Goal: Transaction & Acquisition: Purchase product/service

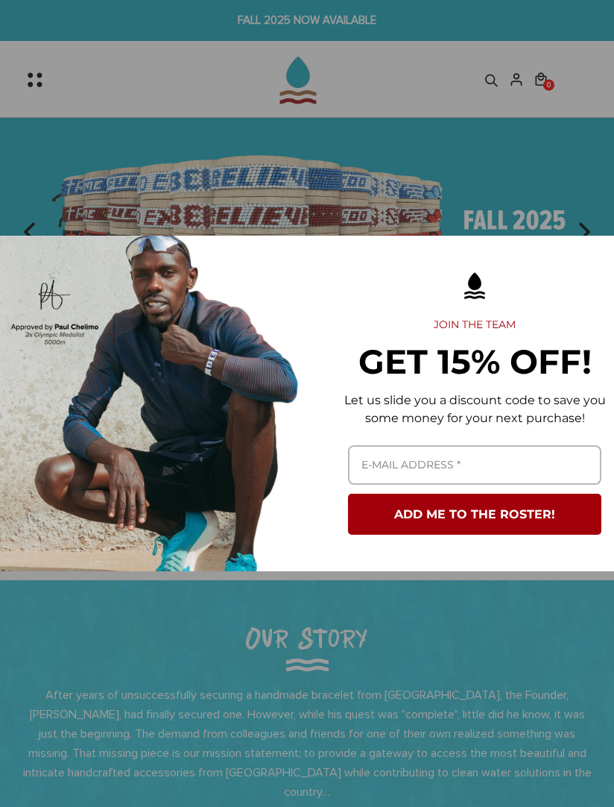
click at [573, 165] on div "Marketing offer form" at bounding box center [307, 403] width 614 height 807
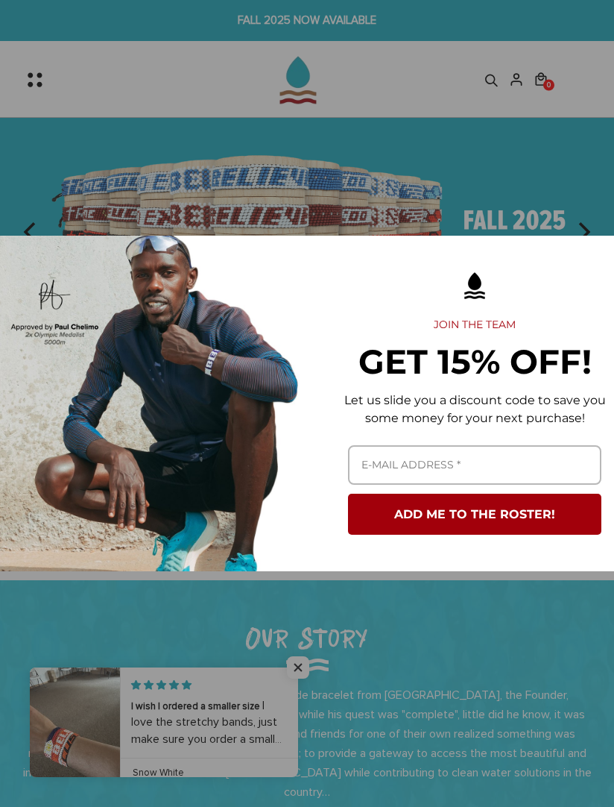
click at [529, 166] on div "Marketing offer form" at bounding box center [307, 403] width 614 height 807
click at [600, 254] on div "Marketing offer form" at bounding box center [475, 404] width 336 height 336
click at [583, 271] on div "Marketing offer form" at bounding box center [475, 286] width 306 height 48
click at [570, 189] on div "Marketing offer form" at bounding box center [307, 403] width 614 height 807
click at [571, 277] on div "Marketing offer form" at bounding box center [475, 286] width 306 height 48
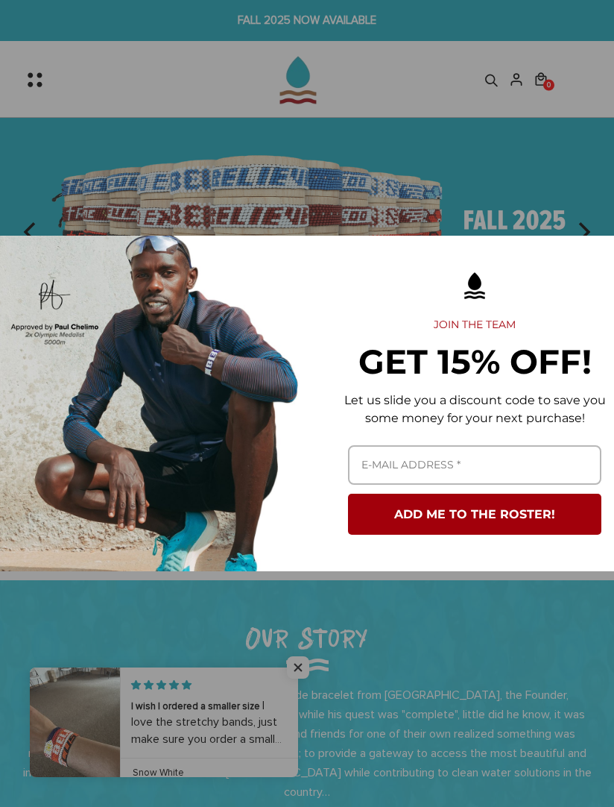
click at [583, 271] on div "Marketing offer form" at bounding box center [475, 286] width 306 height 48
click at [580, 262] on div "Marketing offer form" at bounding box center [475, 286] width 306 height 48
click at [582, 262] on div "Marketing offer form" at bounding box center [475, 286] width 306 height 48
click at [584, 261] on div "Marketing offer form" at bounding box center [475, 404] width 336 height 336
click at [533, 174] on div "Marketing offer form" at bounding box center [307, 403] width 614 height 807
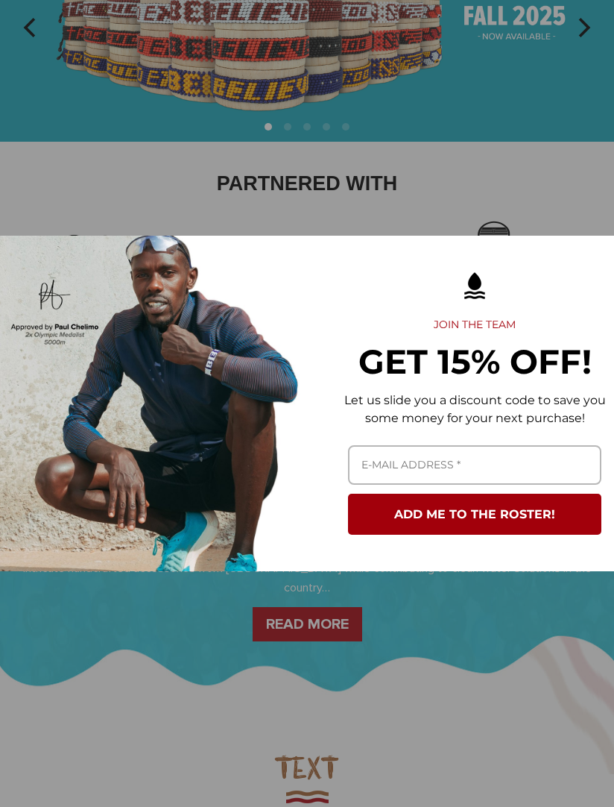
click at [585, 289] on div "Marketing offer form" at bounding box center [475, 286] width 306 height 48
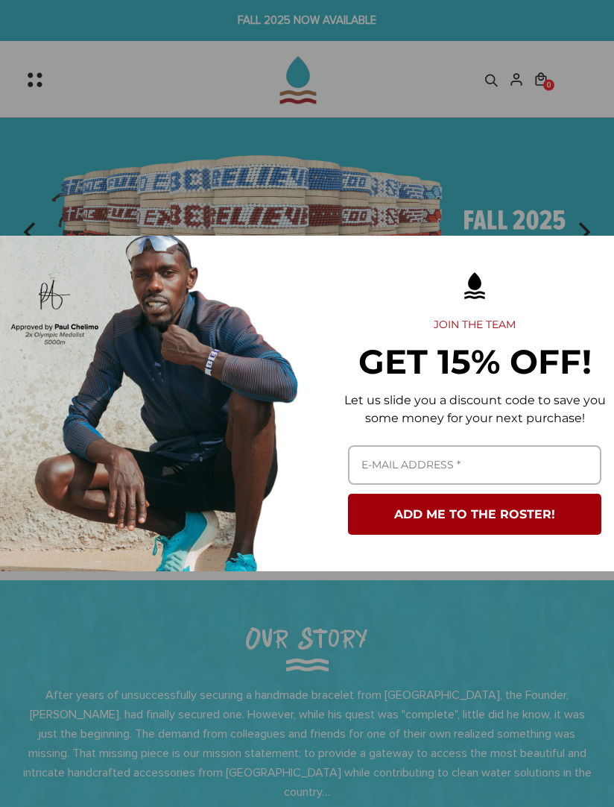
click at [541, 178] on div "Marketing offer form" at bounding box center [307, 403] width 614 height 807
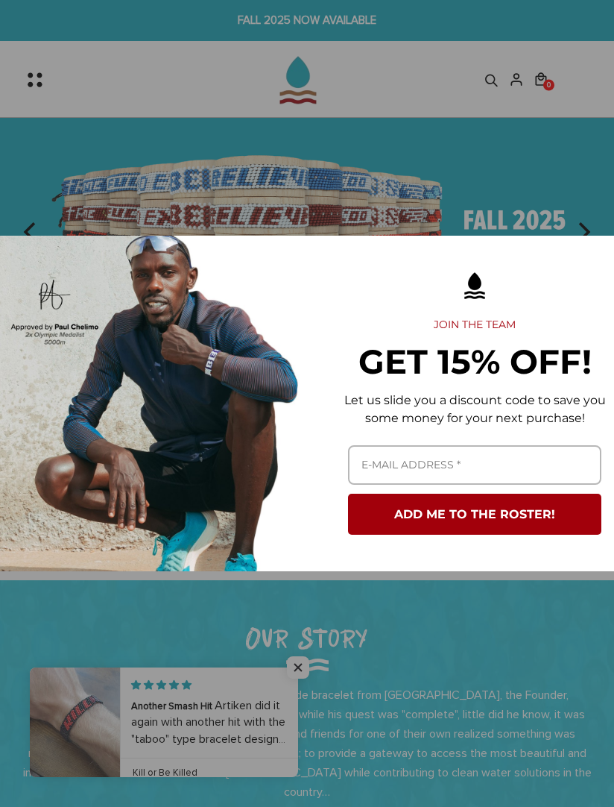
click at [583, 262] on div "Marketing offer form" at bounding box center [475, 286] width 306 height 48
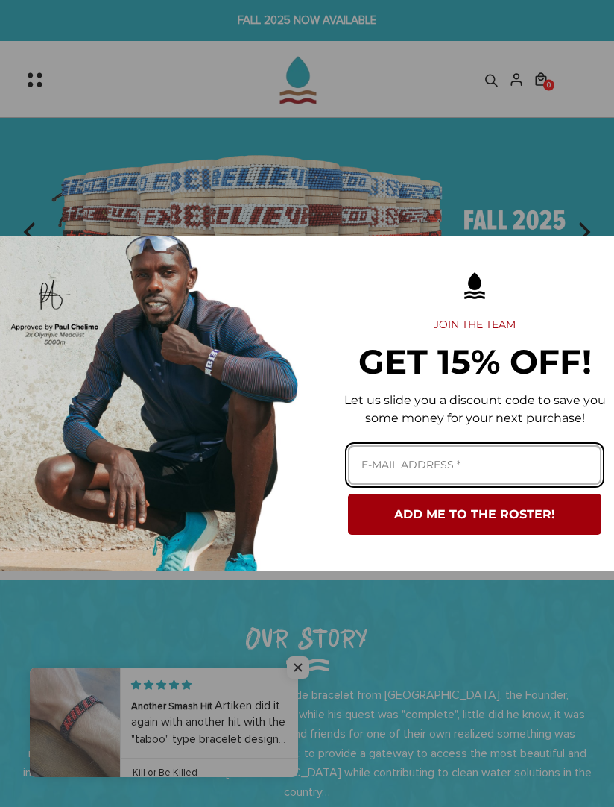
click at [465, 456] on input "Email field" at bounding box center [475, 465] width 254 height 40
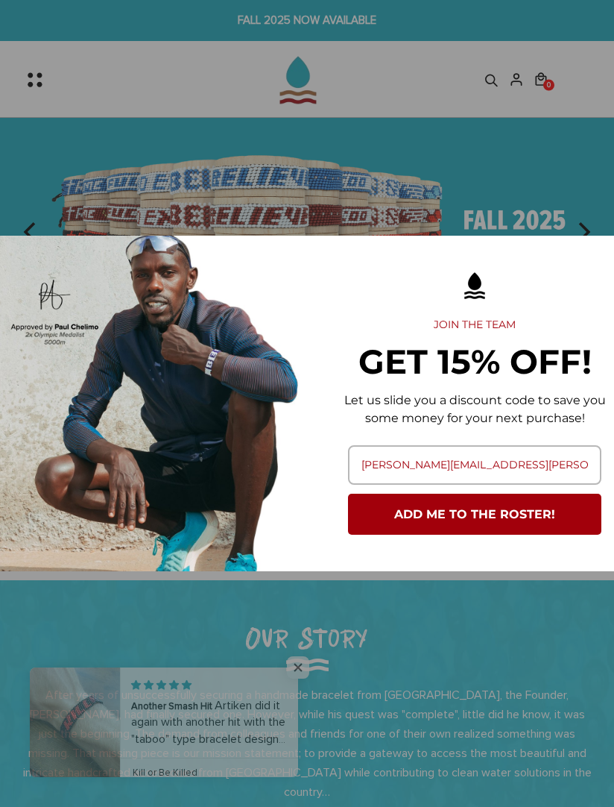
type input "giuseppe.donghia@gmail.com"
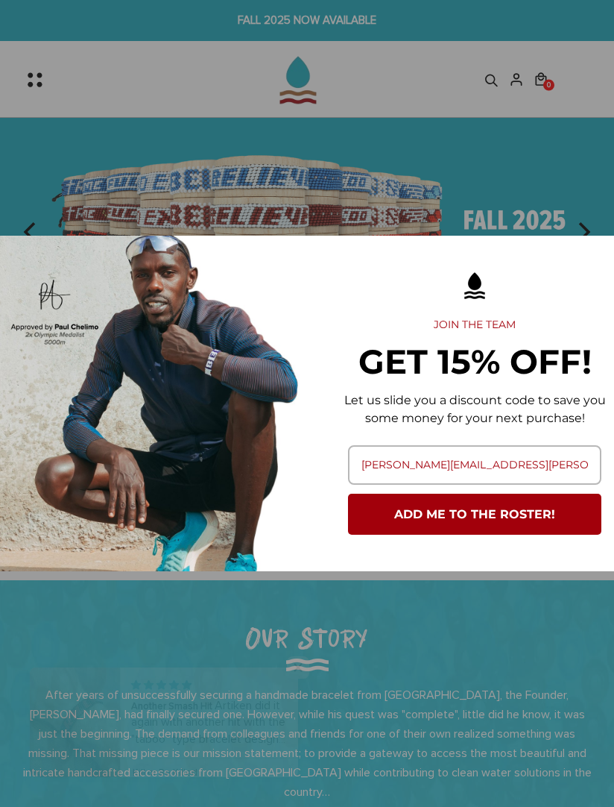
click at [495, 520] on button "ADD ME TO THE ROSTER!" at bounding box center [475, 514] width 254 height 41
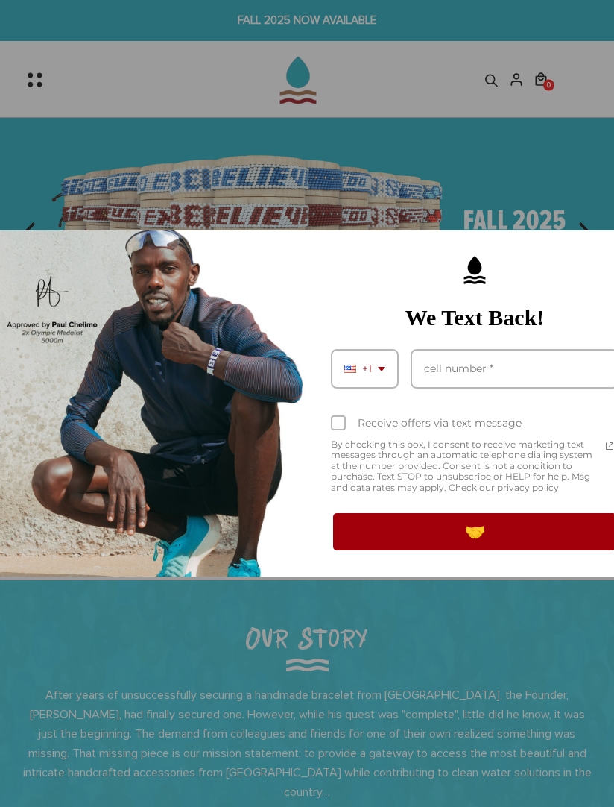
click at [550, 188] on div "Marketing offer form" at bounding box center [307, 403] width 614 height 807
click at [600, 268] on div "Marketing offer form" at bounding box center [475, 269] width 306 height 49
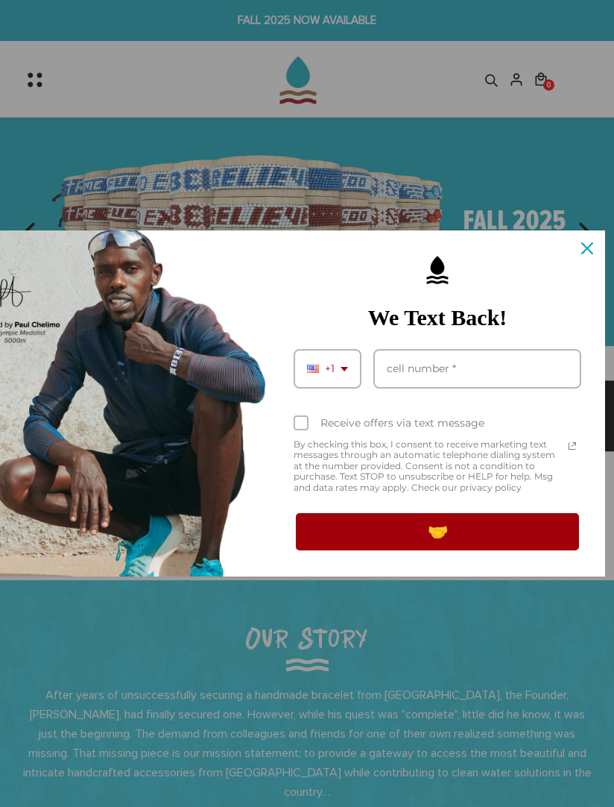
scroll to position [0, 37]
click at [586, 240] on div "Close" at bounding box center [588, 248] width 24 height 24
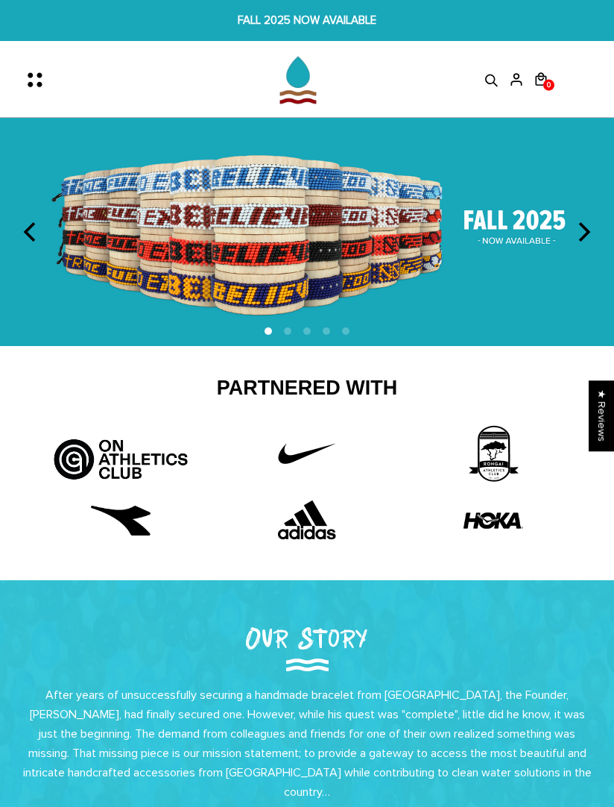
click at [26, 74] on icon "Menu" at bounding box center [39, 79] width 31 height 31
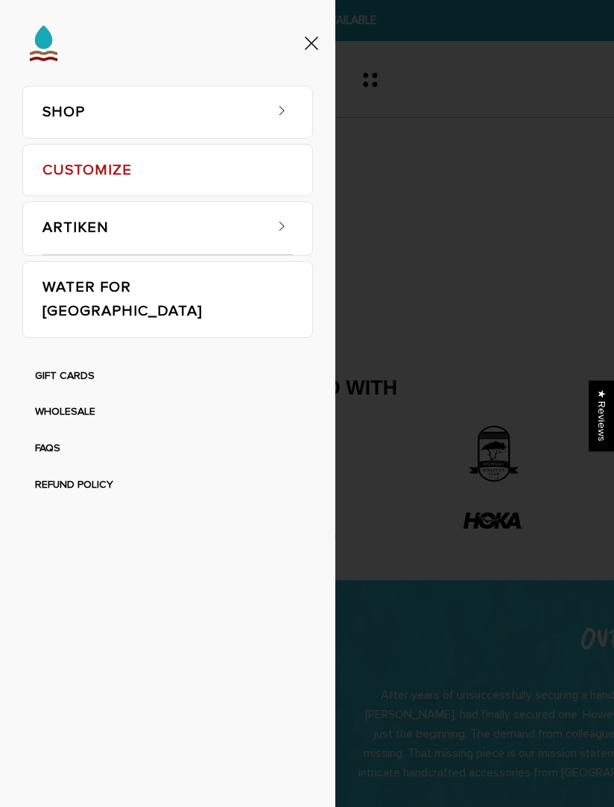
click at [282, 115] on icon at bounding box center [281, 110] width 15 height 15
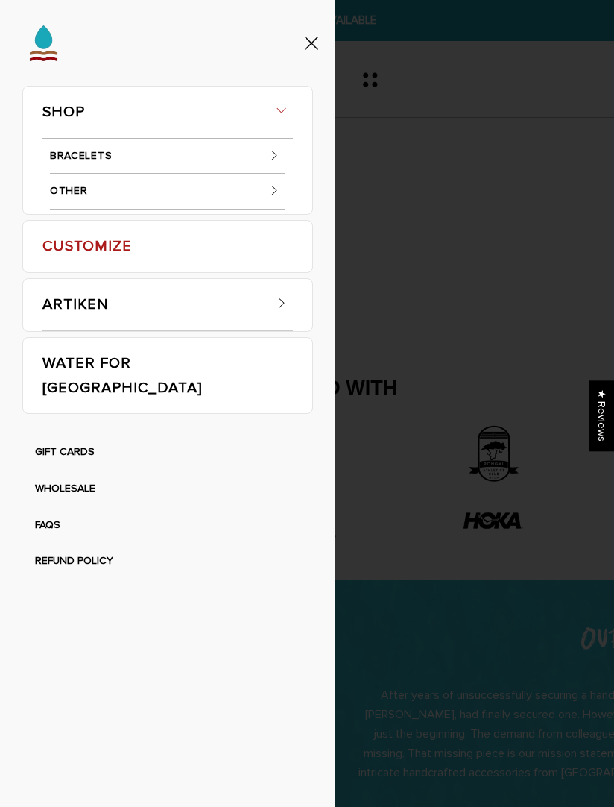
click at [271, 151] on icon at bounding box center [274, 155] width 15 height 15
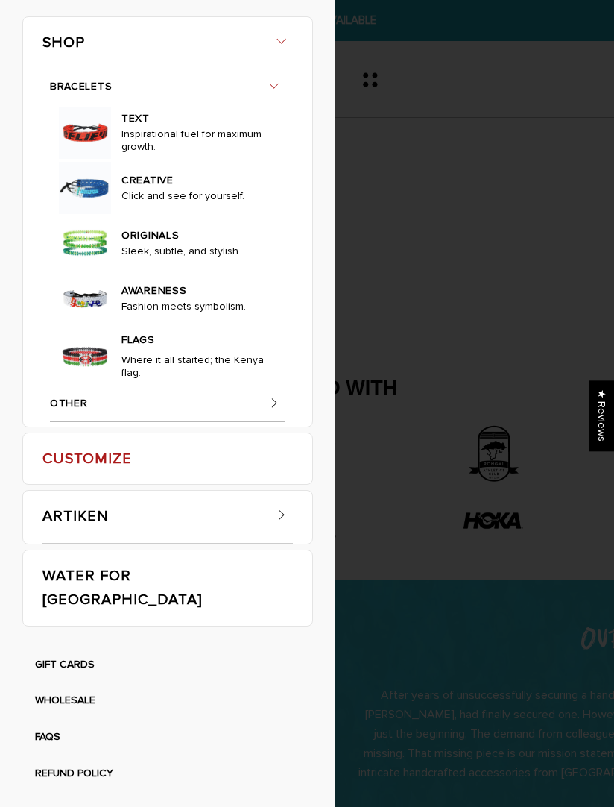
scroll to position [268, 0]
click at [159, 189] on link "CREATIVE" at bounding box center [196, 179] width 148 height 22
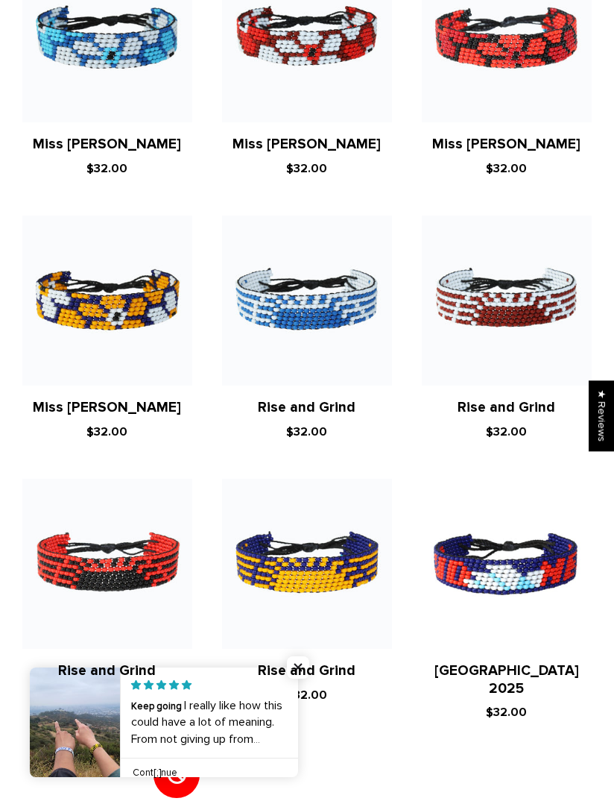
scroll to position [1867, 0]
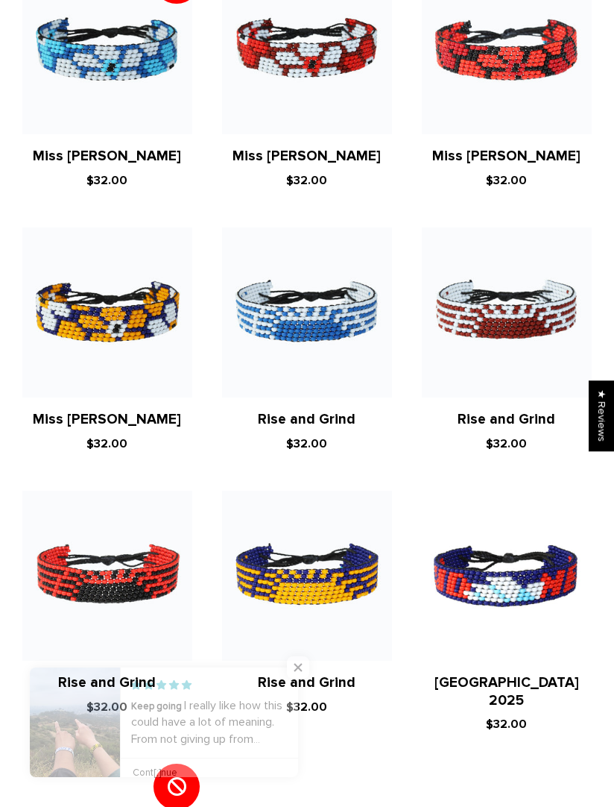
click at [527, 583] on img at bounding box center [507, 576] width 170 height 170
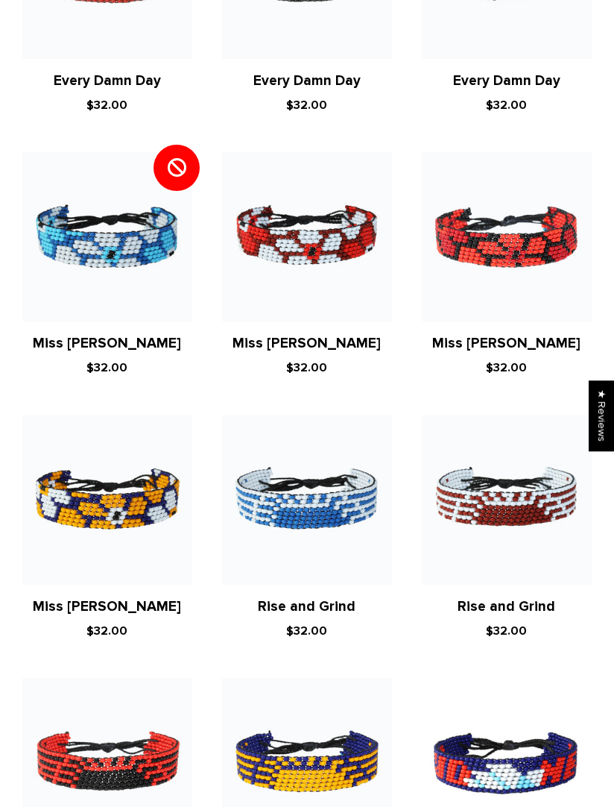
scroll to position [1674, 0]
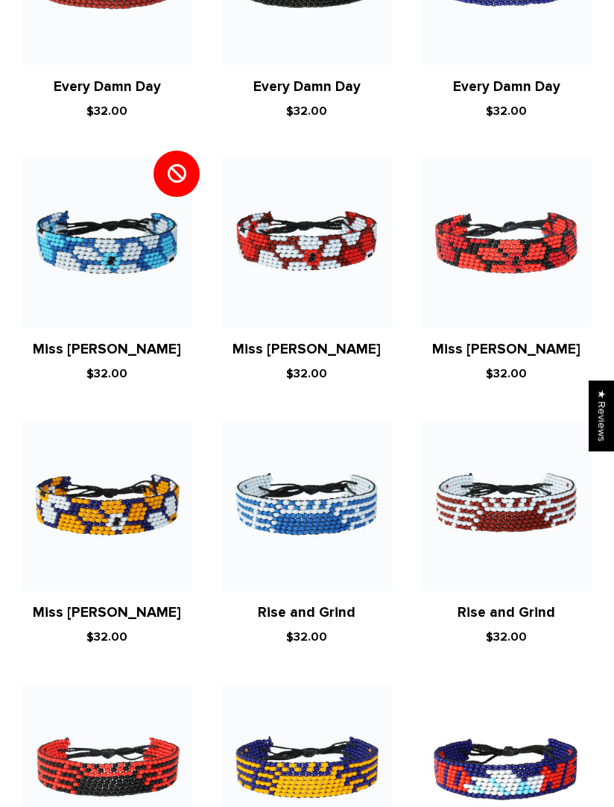
click at [119, 510] on img at bounding box center [107, 506] width 170 height 170
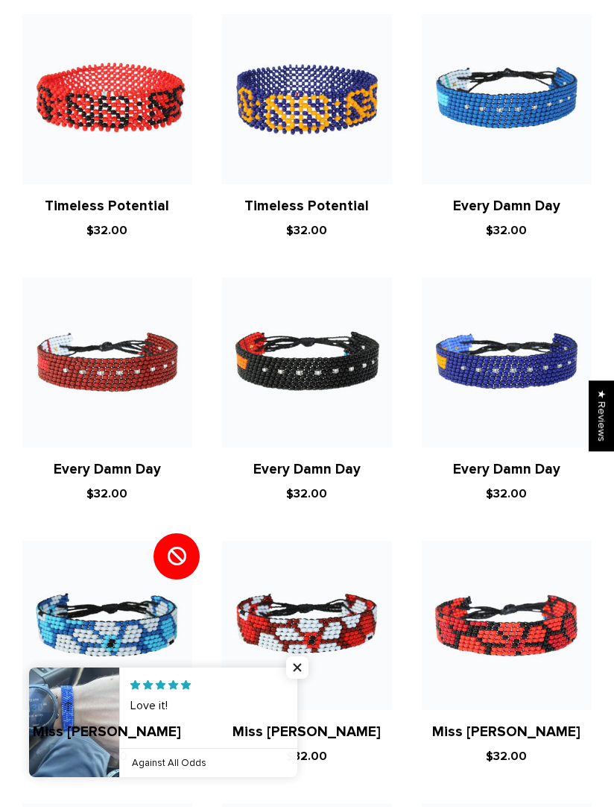
scroll to position [1283, 0]
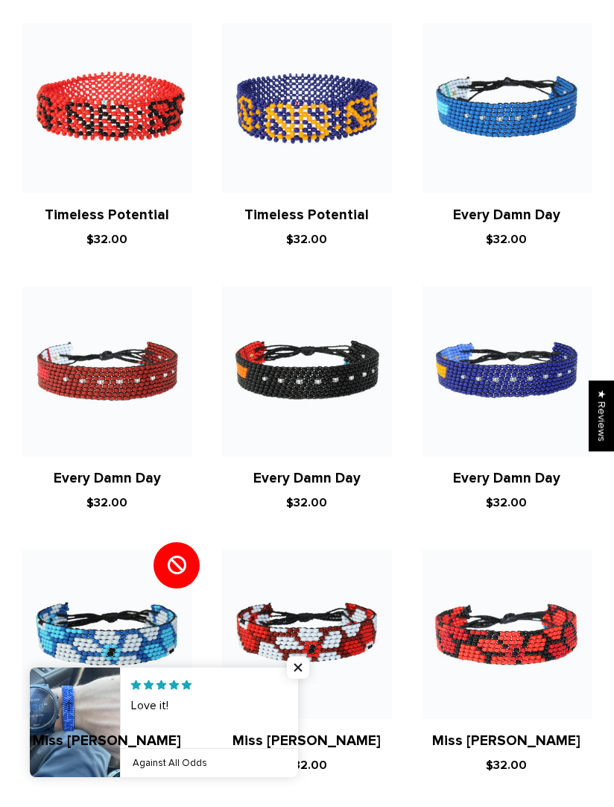
click at [532, 382] on img at bounding box center [507, 371] width 170 height 170
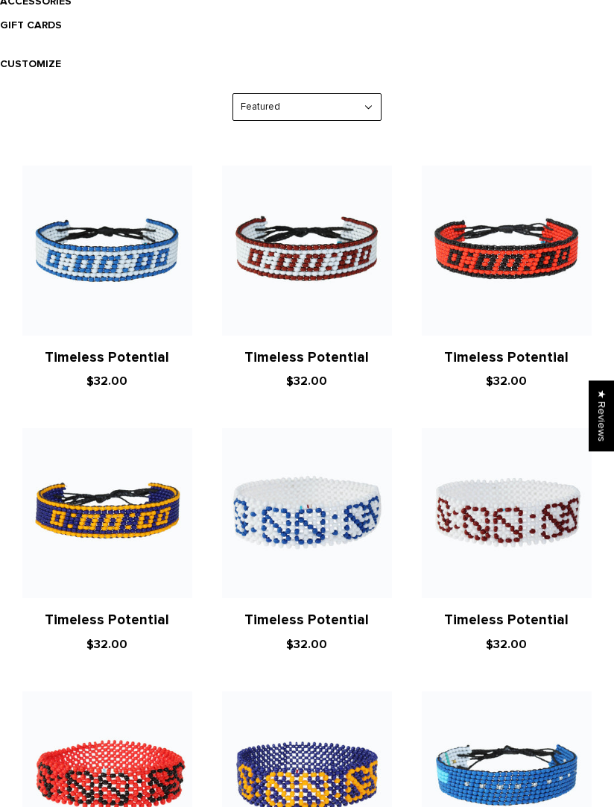
scroll to position [600, 0]
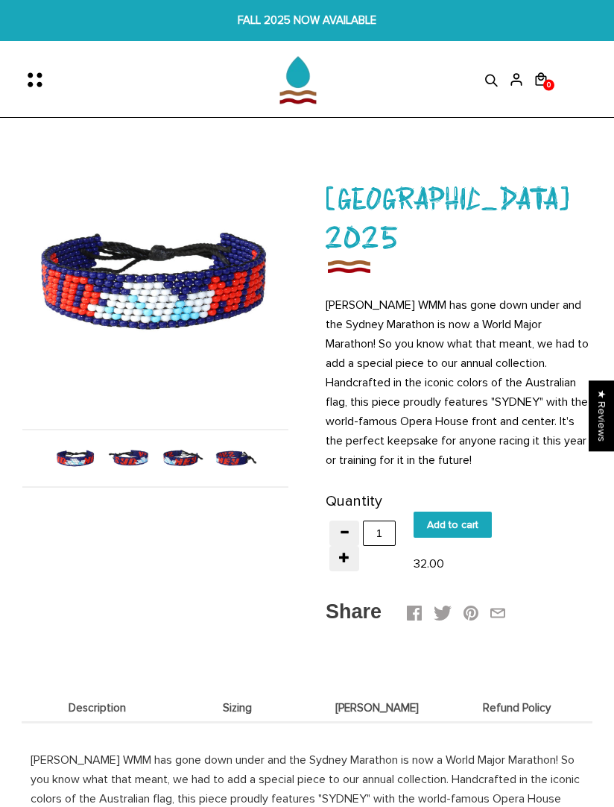
click at [131, 453] on img at bounding box center [129, 458] width 44 height 44
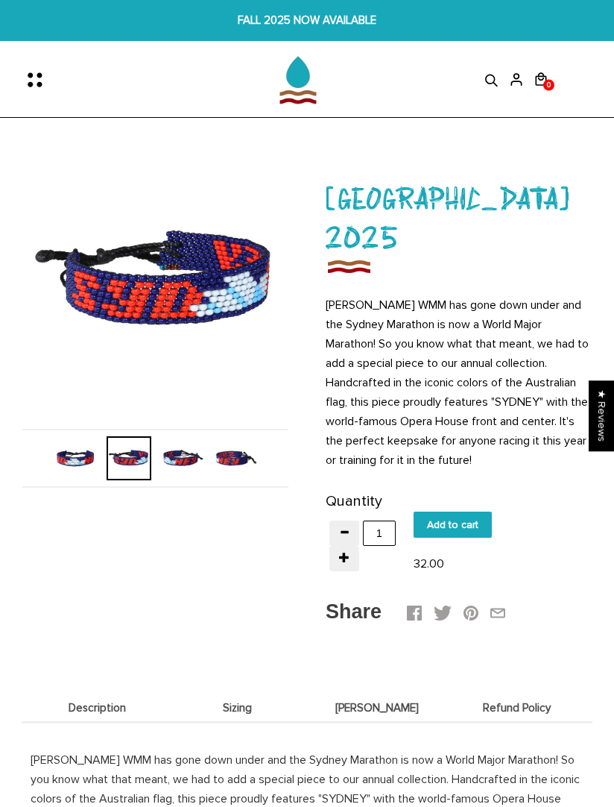
click at [182, 450] on img at bounding box center [182, 458] width 44 height 44
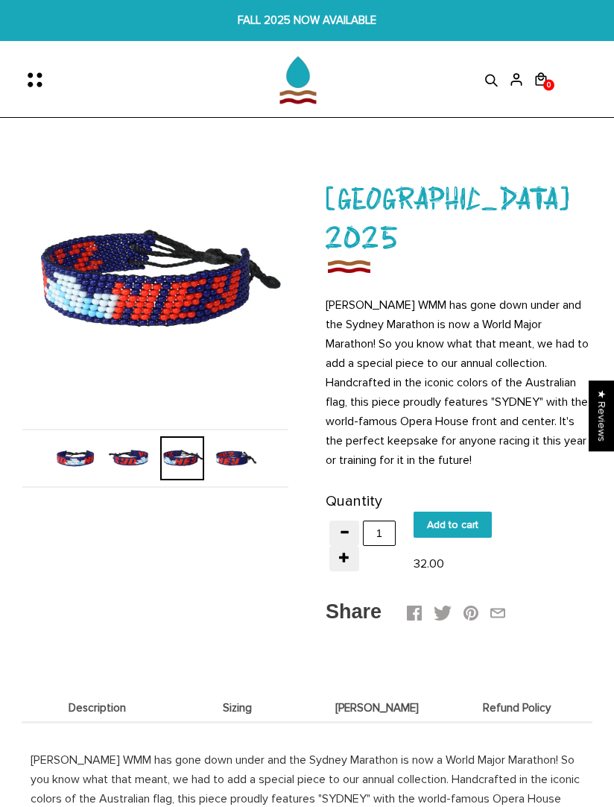
click at [233, 452] on img at bounding box center [235, 458] width 44 height 44
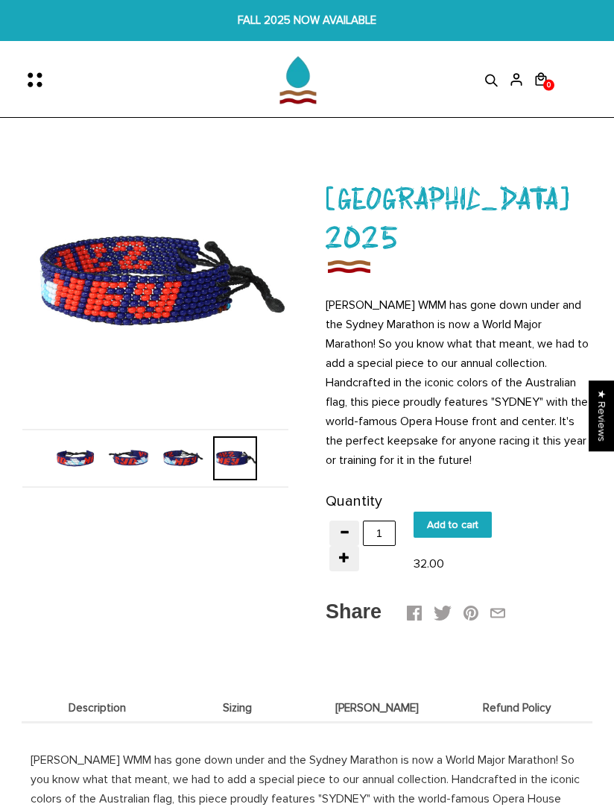
click at [82, 458] on img at bounding box center [76, 458] width 44 height 44
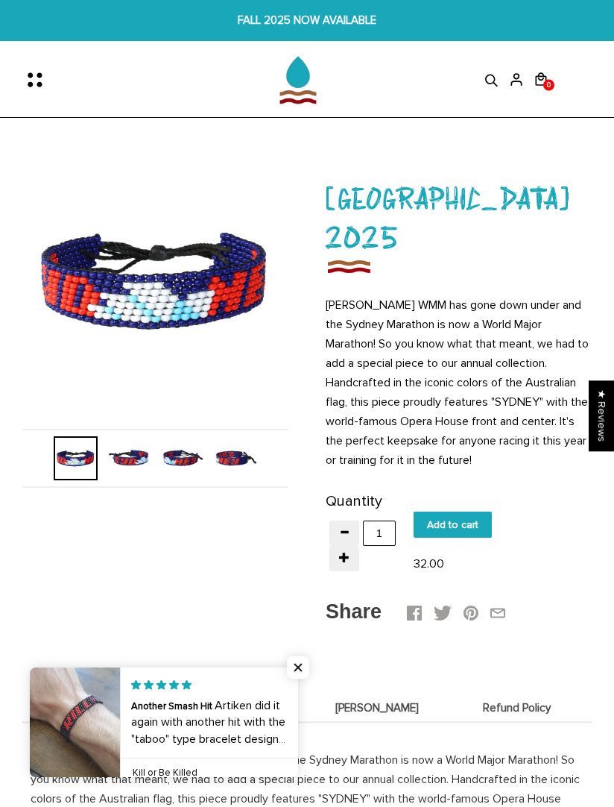
click at [129, 448] on img at bounding box center [129, 458] width 44 height 44
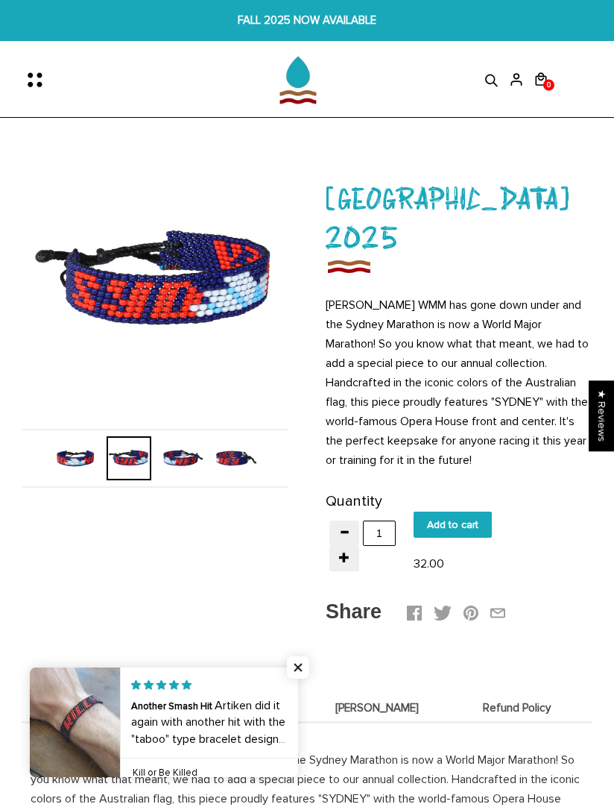
click at [178, 456] on img at bounding box center [182, 458] width 44 height 44
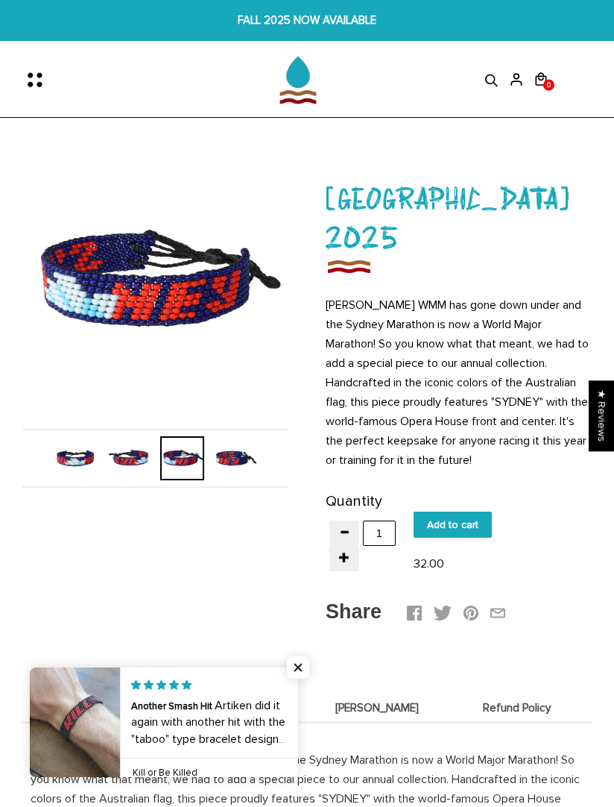
click at [232, 453] on img at bounding box center [235, 458] width 44 height 44
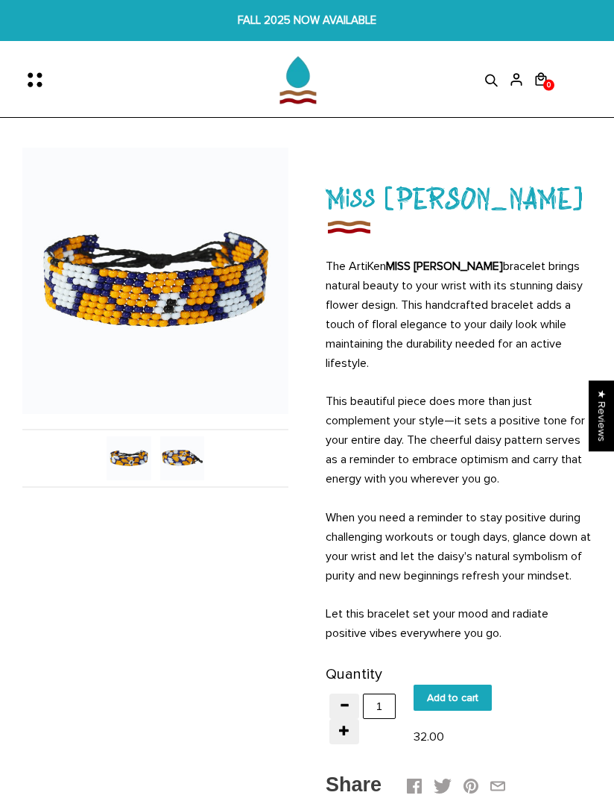
click at [178, 462] on img at bounding box center [182, 458] width 44 height 44
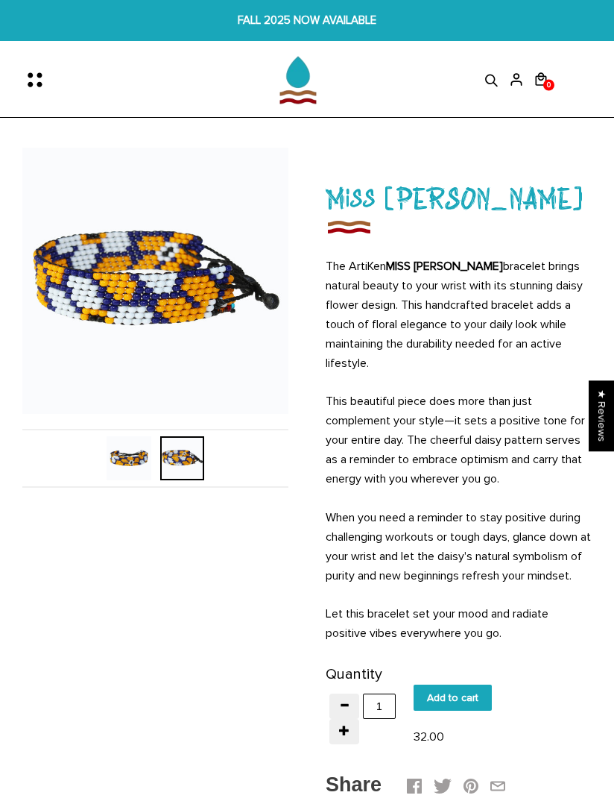
click at [134, 471] on img at bounding box center [129, 458] width 44 height 44
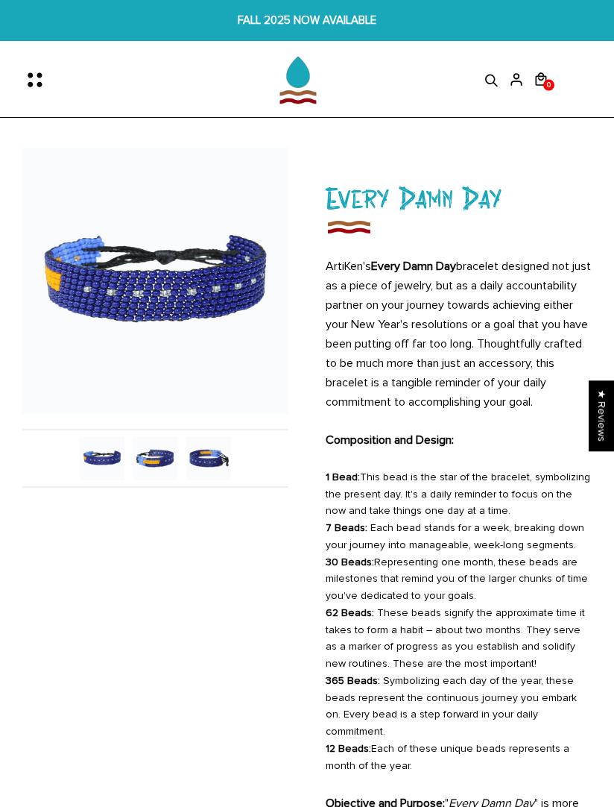
click at [167, 455] on img at bounding box center [155, 458] width 44 height 44
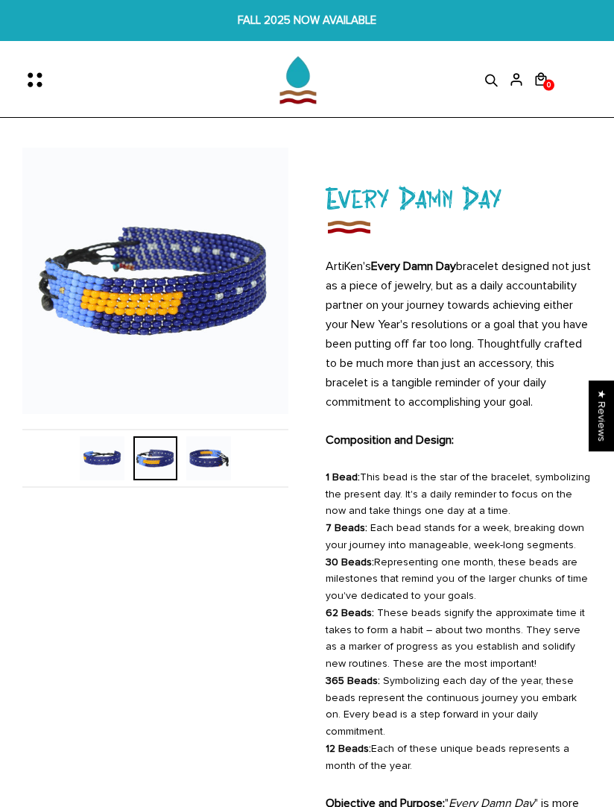
click at [219, 459] on img at bounding box center [208, 458] width 44 height 44
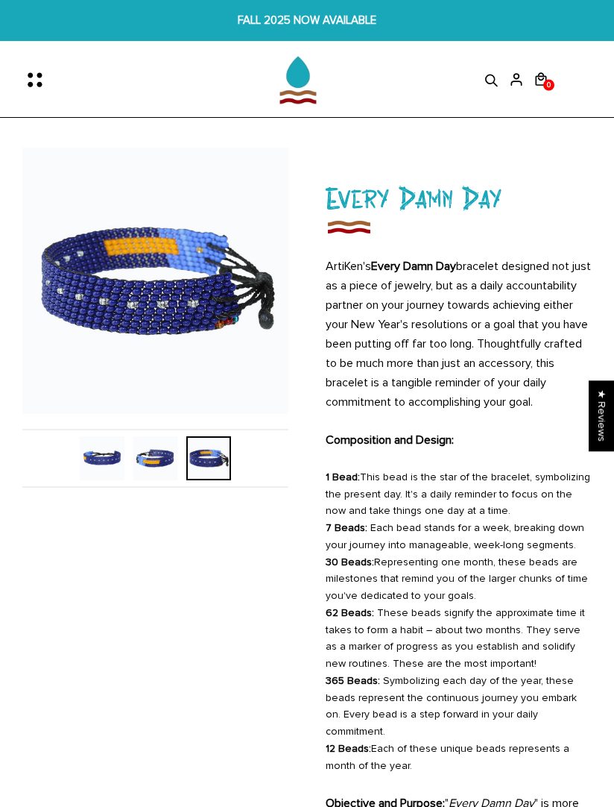
click at [107, 458] on img at bounding box center [102, 458] width 44 height 44
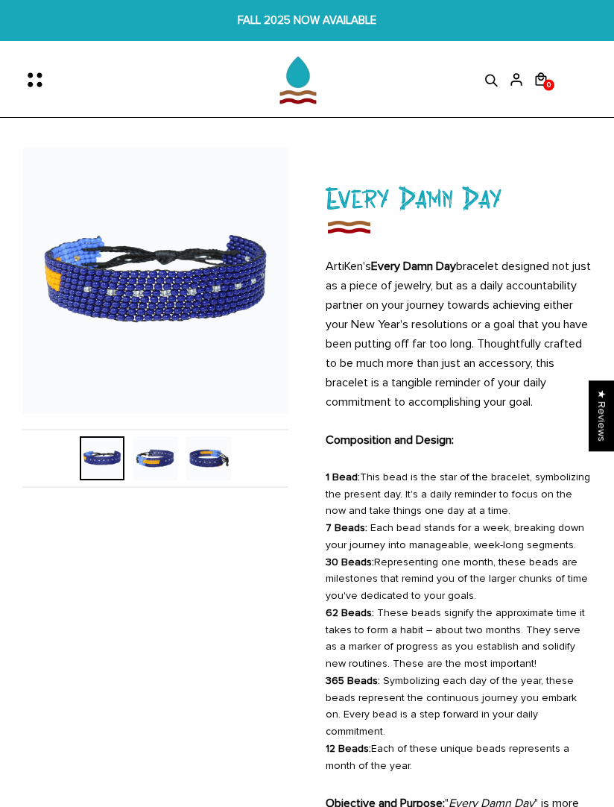
click at [167, 456] on img at bounding box center [155, 458] width 44 height 44
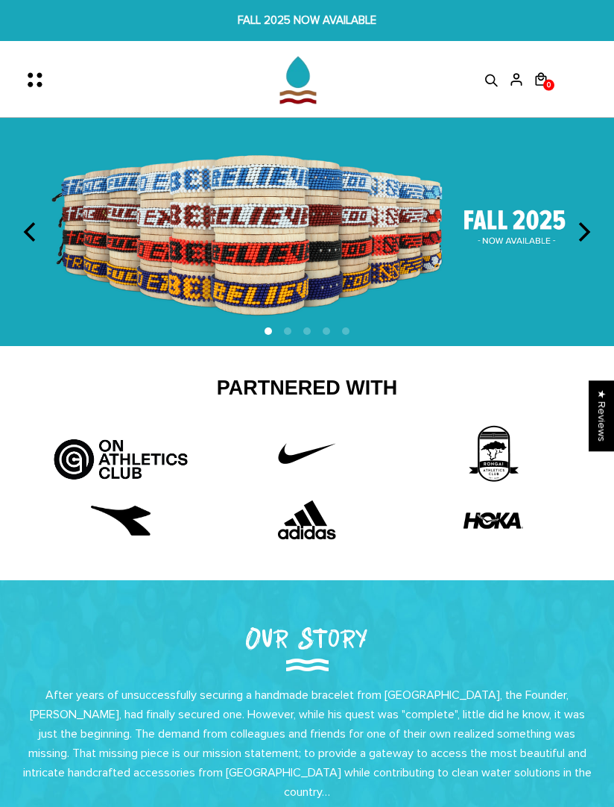
click at [38, 78] on icon "Menu" at bounding box center [39, 79] width 31 height 31
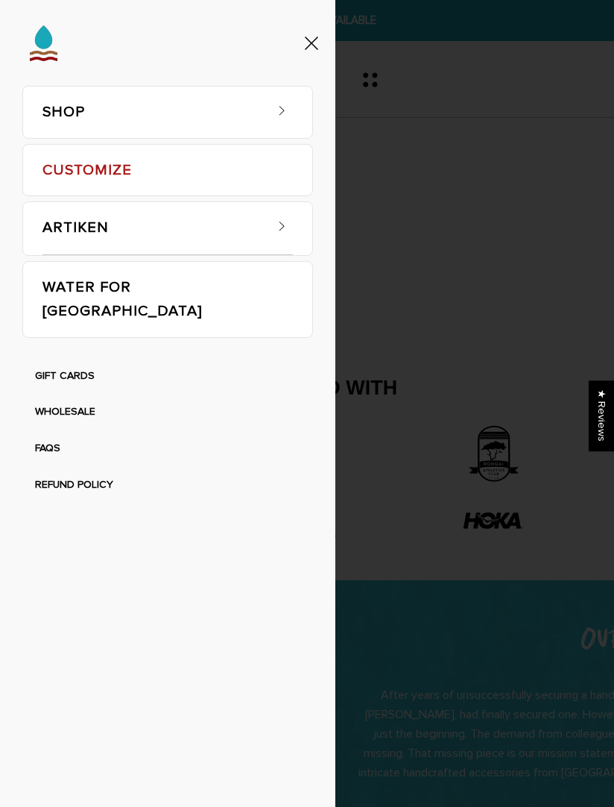
click at [233, 115] on link "SHOP" at bounding box center [153, 111] width 221 height 51
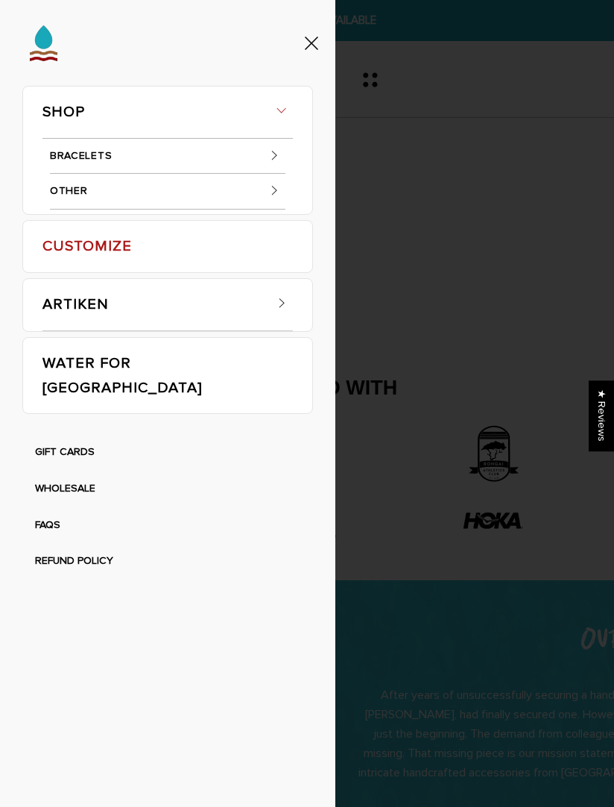
click at [218, 156] on link "BRACELETS" at bounding box center [168, 157] width 236 height 36
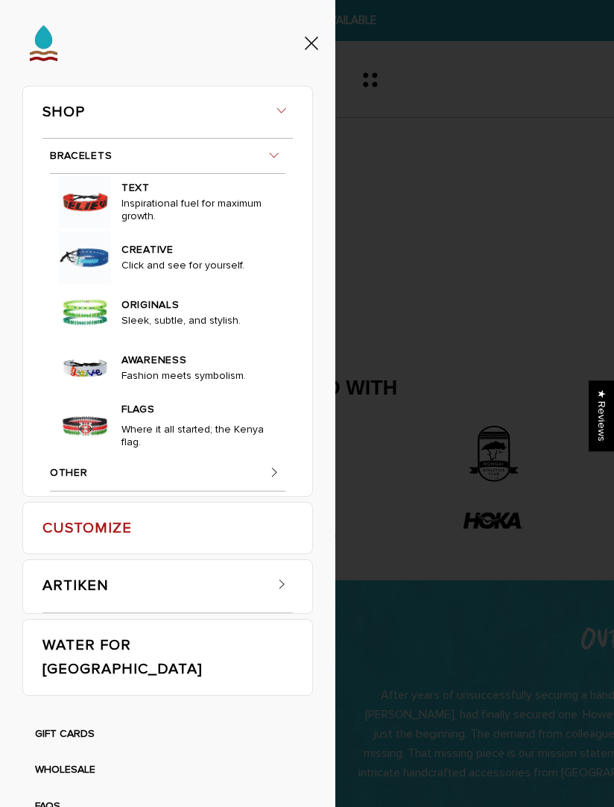
click at [92, 228] on img at bounding box center [85, 202] width 52 height 52
click at [70, 228] on img at bounding box center [85, 202] width 52 height 52
click at [151, 197] on link "TEXT" at bounding box center [196, 186] width 148 height 22
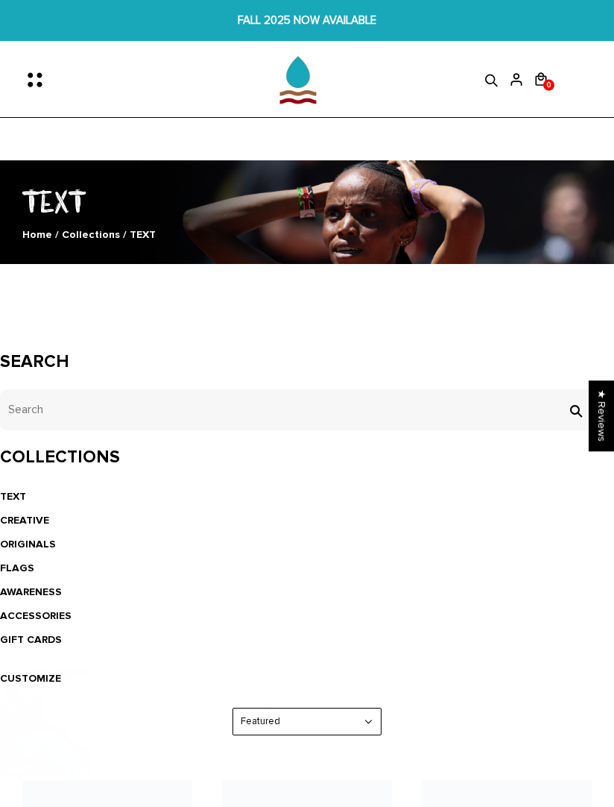
click at [31, 92] on icon "Menu" at bounding box center [39, 79] width 31 height 31
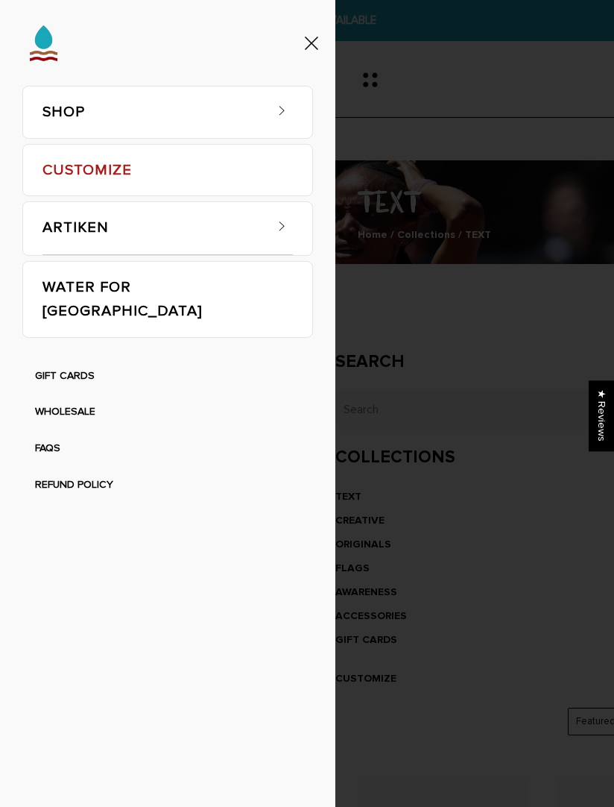
click at [262, 115] on link "SHOP" at bounding box center [153, 111] width 221 height 51
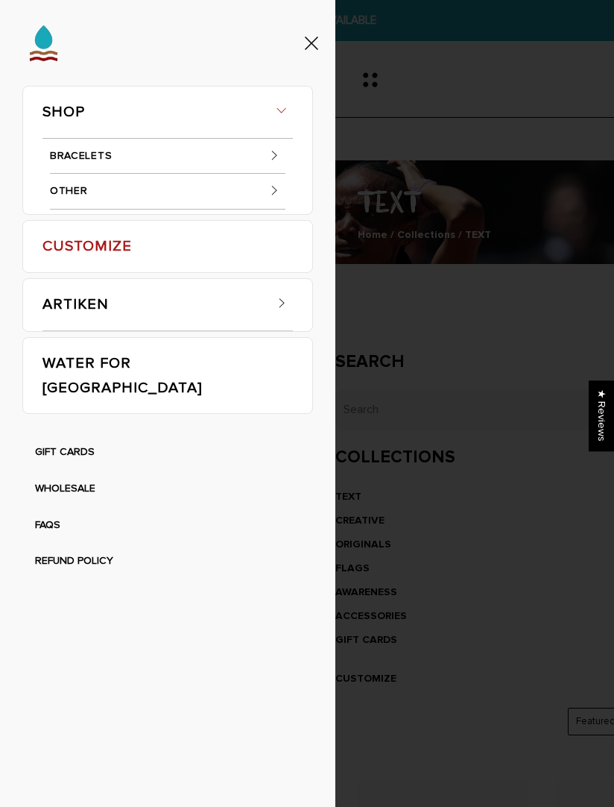
click at [234, 149] on link "BRACELETS" at bounding box center [168, 157] width 236 height 36
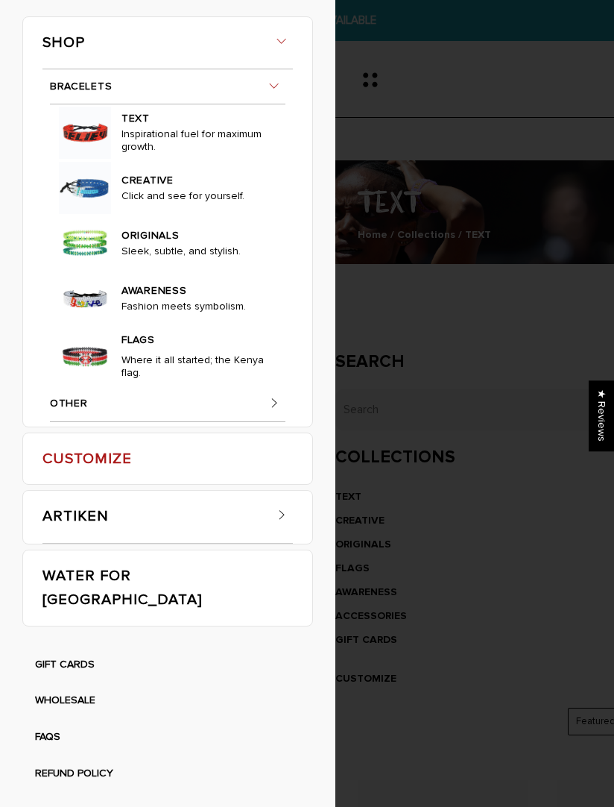
scroll to position [522, 0]
click at [100, 324] on img at bounding box center [85, 298] width 52 height 52
click at [107, 324] on img at bounding box center [85, 298] width 52 height 52
click at [163, 300] on link "AWARENESS" at bounding box center [196, 289] width 148 height 22
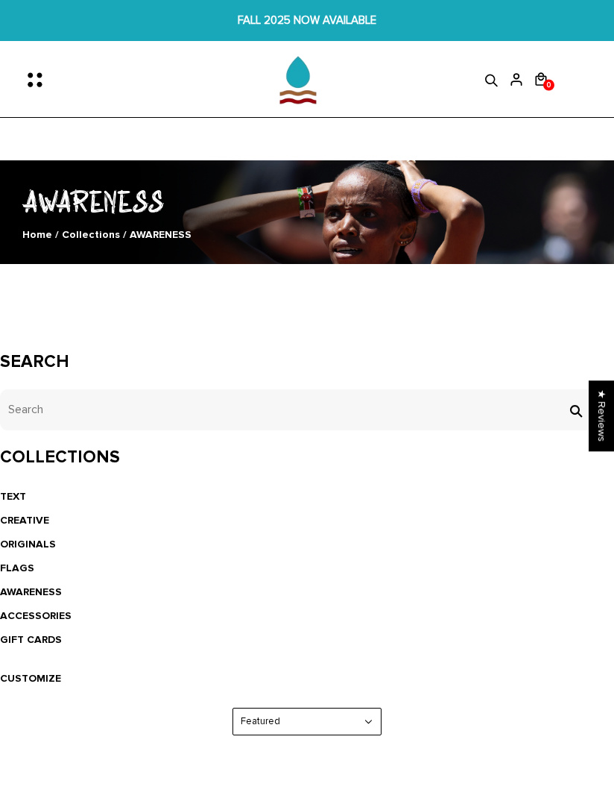
click at [42, 80] on icon "Menu" at bounding box center [39, 79] width 31 height 31
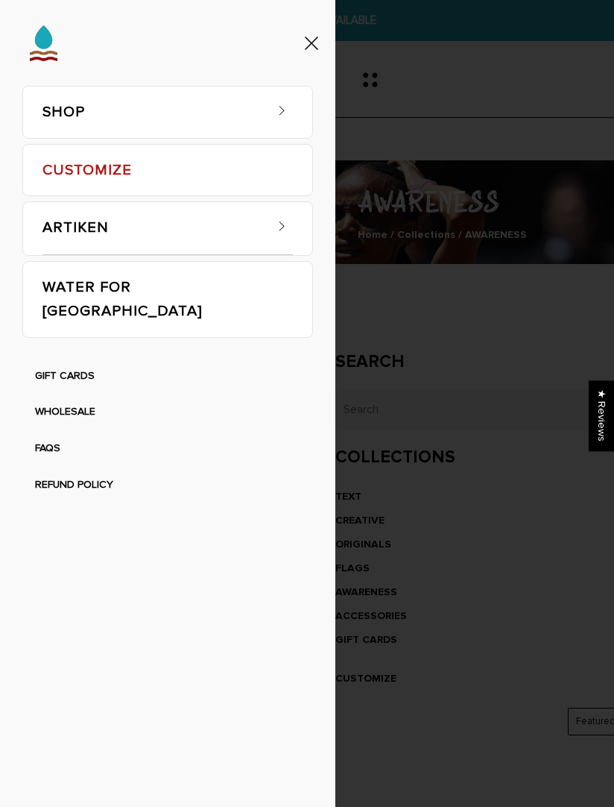
click at [261, 117] on link "SHOP" at bounding box center [153, 111] width 221 height 51
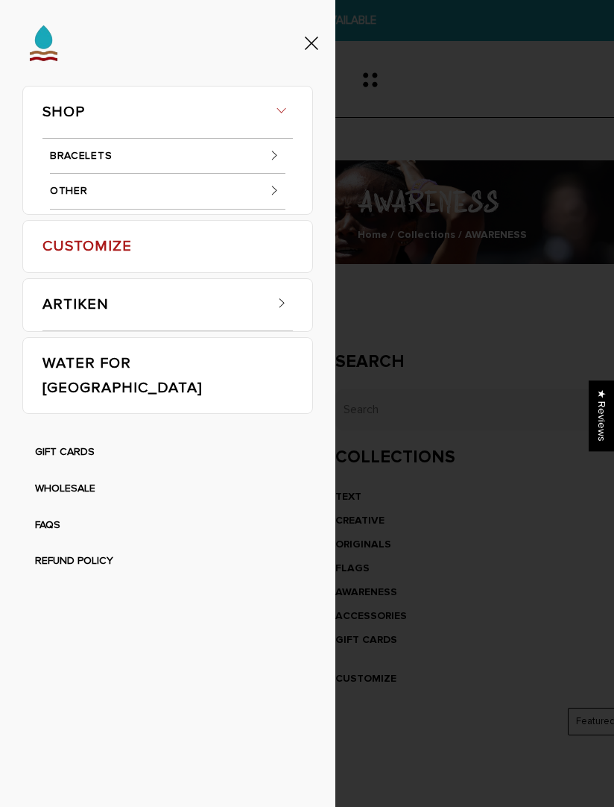
click at [244, 149] on link "BRACELETS" at bounding box center [168, 157] width 236 height 36
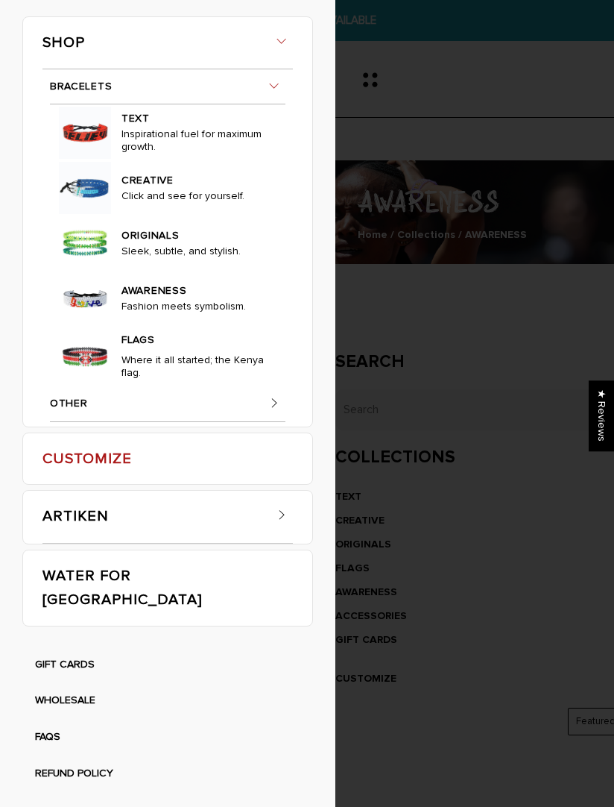
scroll to position [277, 0]
click at [94, 269] on img at bounding box center [85, 243] width 52 height 52
click at [162, 263] on p "Sleek, subtle, and stylish." at bounding box center [196, 254] width 148 height 19
click at [160, 245] on link "ORIGINALS" at bounding box center [196, 234] width 148 height 22
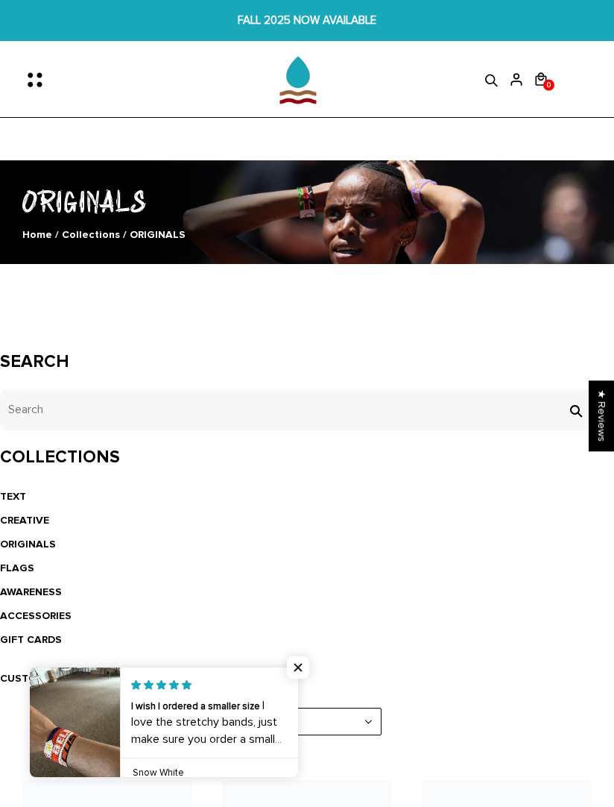
click at [42, 79] on icon "Menu" at bounding box center [39, 79] width 31 height 31
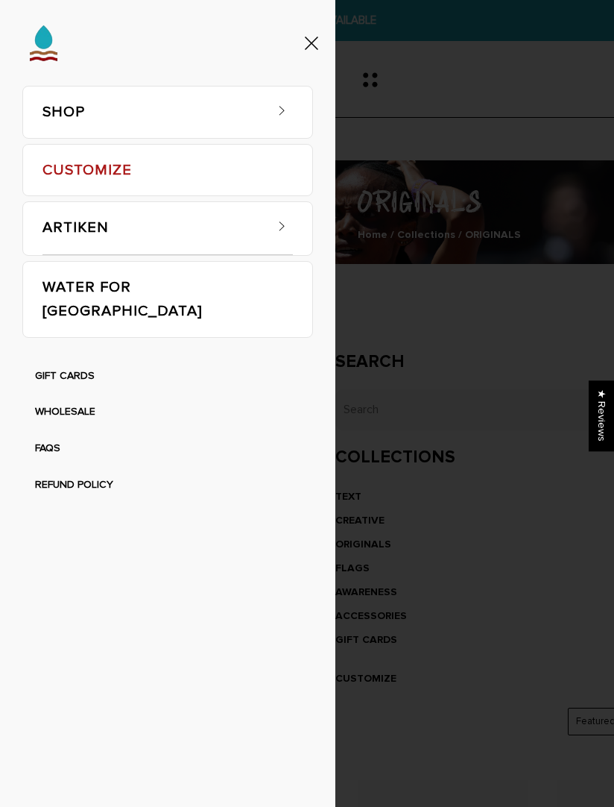
click at [194, 113] on link "SHOP" at bounding box center [153, 111] width 221 height 51
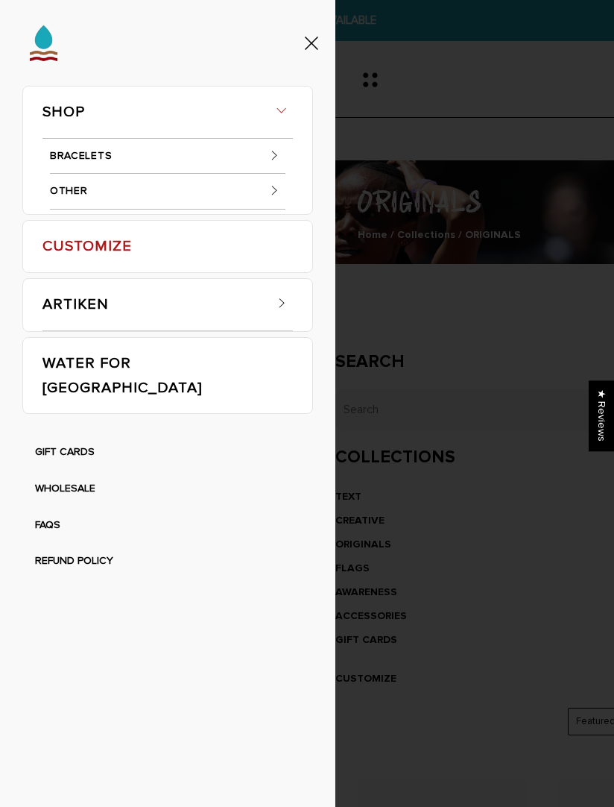
click at [256, 145] on link "BRACELETS" at bounding box center [168, 157] width 236 height 36
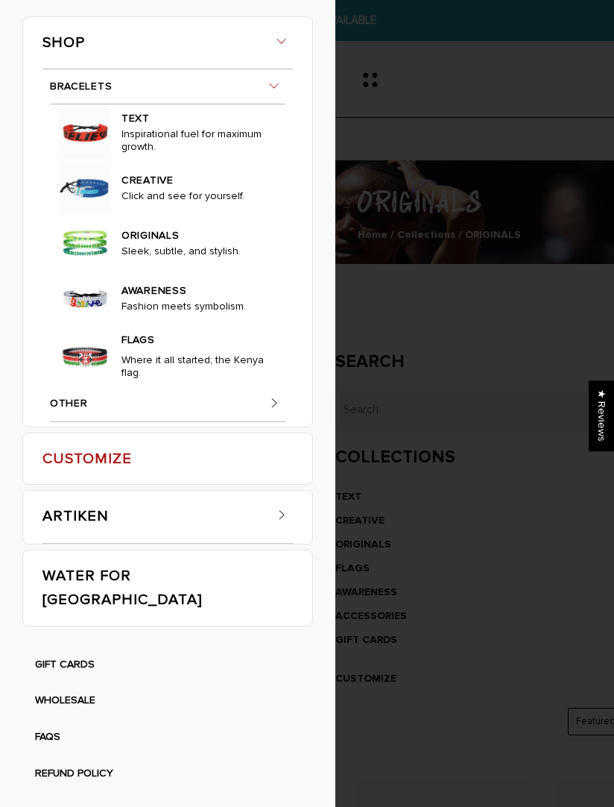
scroll to position [737, 0]
click at [110, 383] on img at bounding box center [85, 356] width 52 height 52
click at [146, 349] on link "FLAGS" at bounding box center [196, 338] width 148 height 22
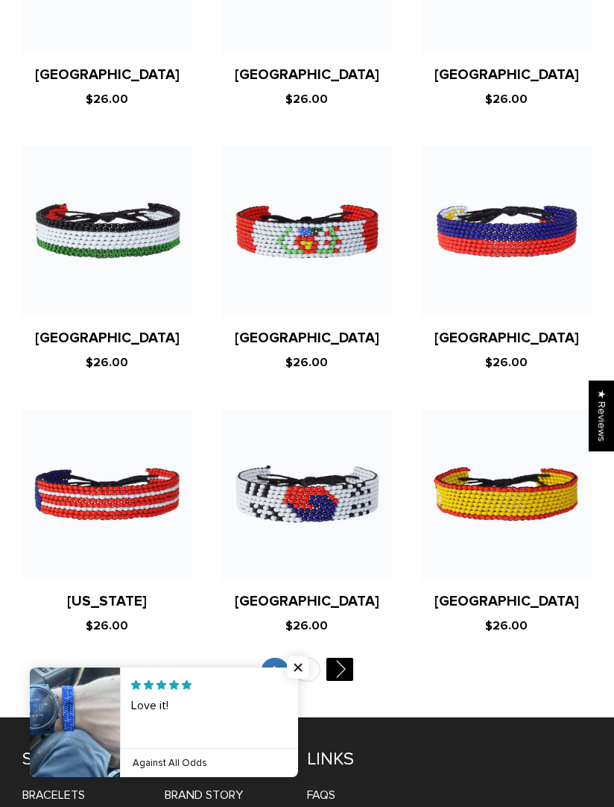
scroll to position [4375, 0]
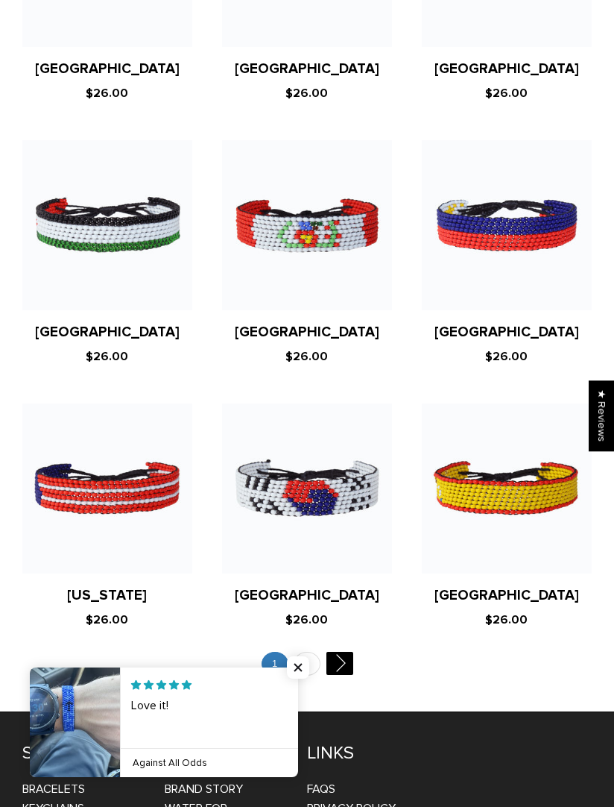
click at [350, 652] on link "" at bounding box center [339, 663] width 27 height 23
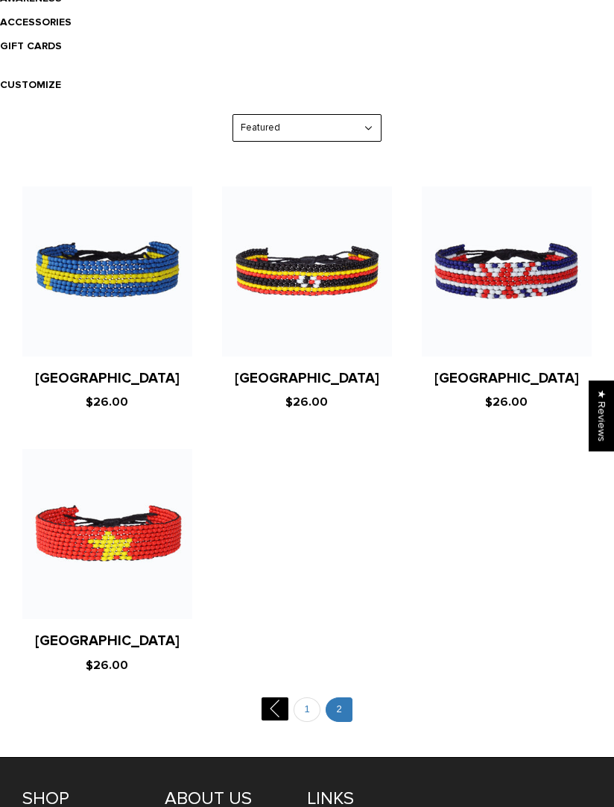
scroll to position [602, 0]
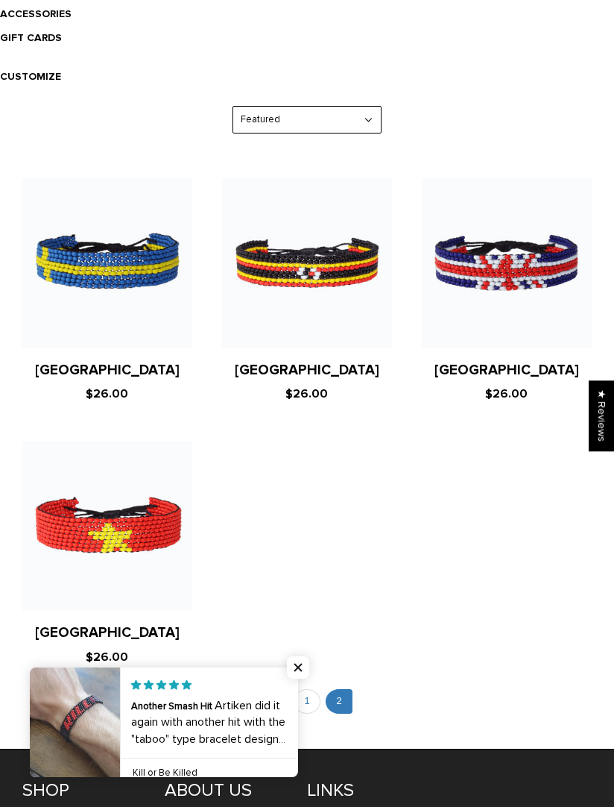
click at [298, 679] on span "Close popup widget" at bounding box center [298, 667] width 22 height 22
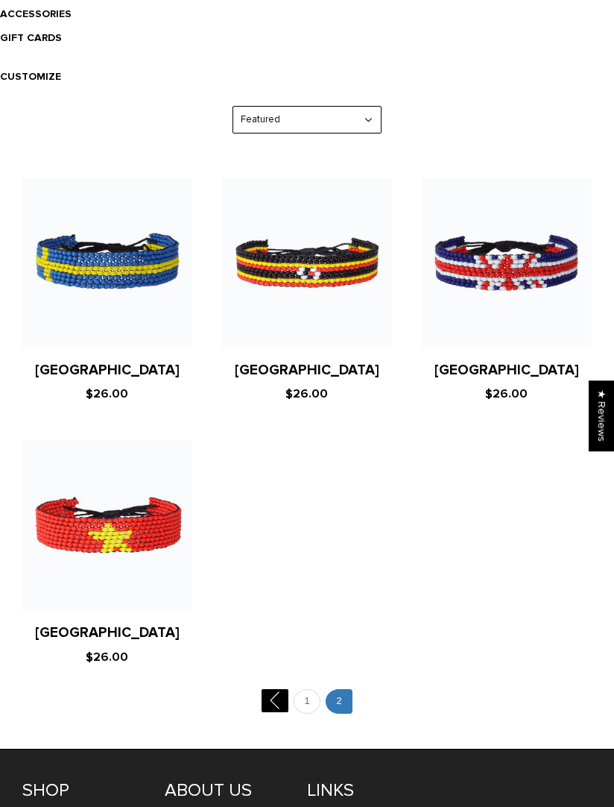
click at [275, 699] on link "" at bounding box center [275, 700] width 27 height 23
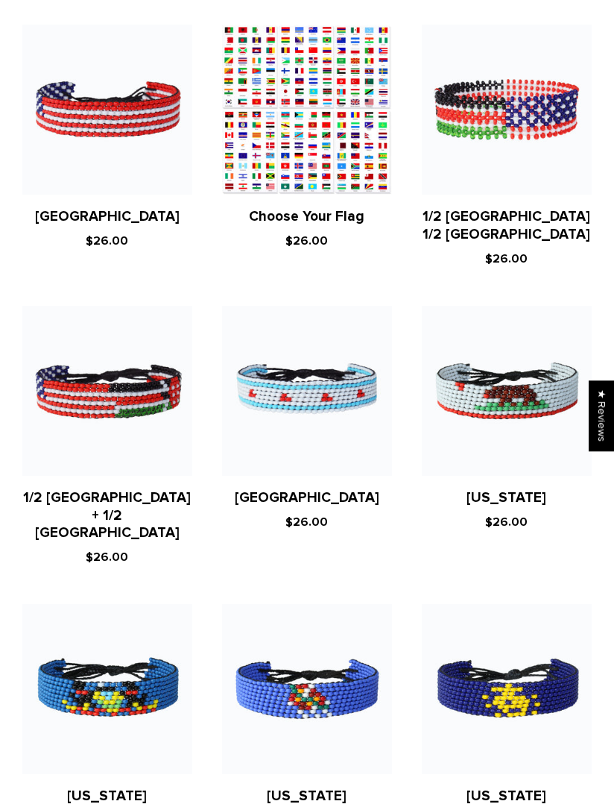
scroll to position [882, 0]
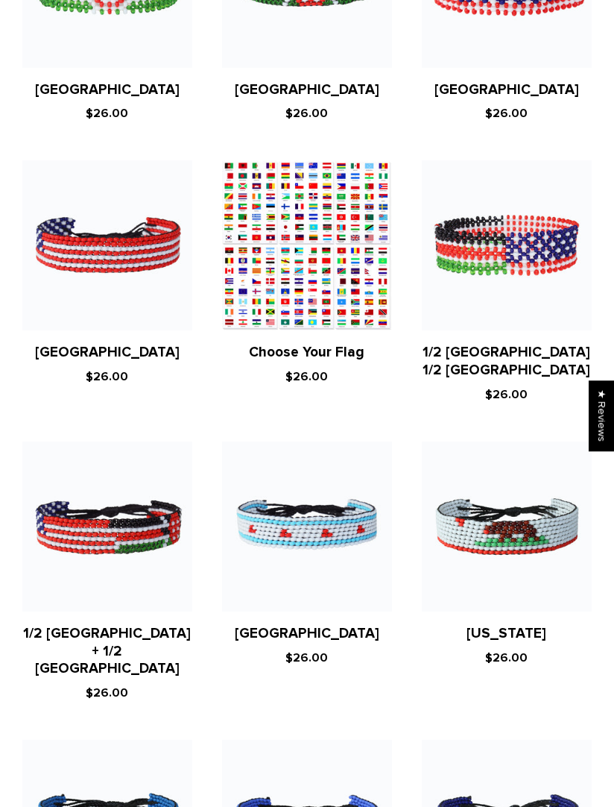
click at [326, 512] on figure at bounding box center [307, 526] width 170 height 170
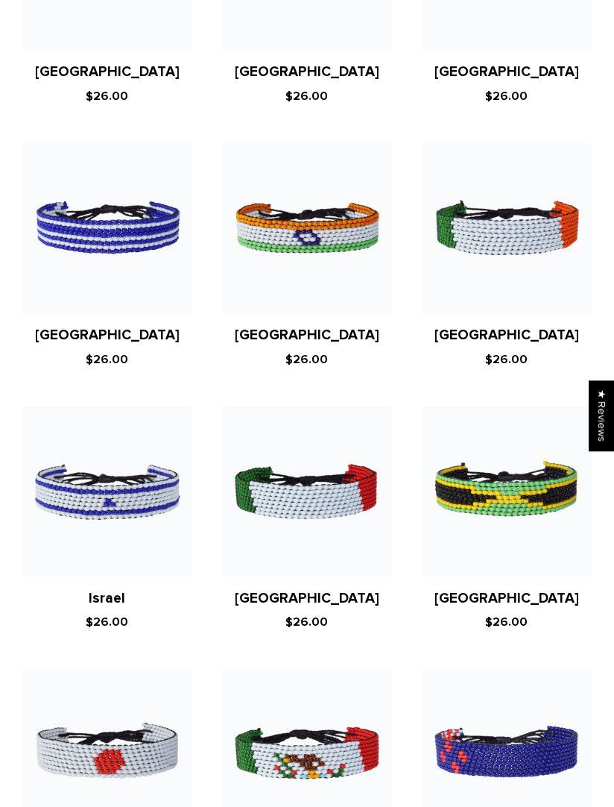
scroll to position [3585, 0]
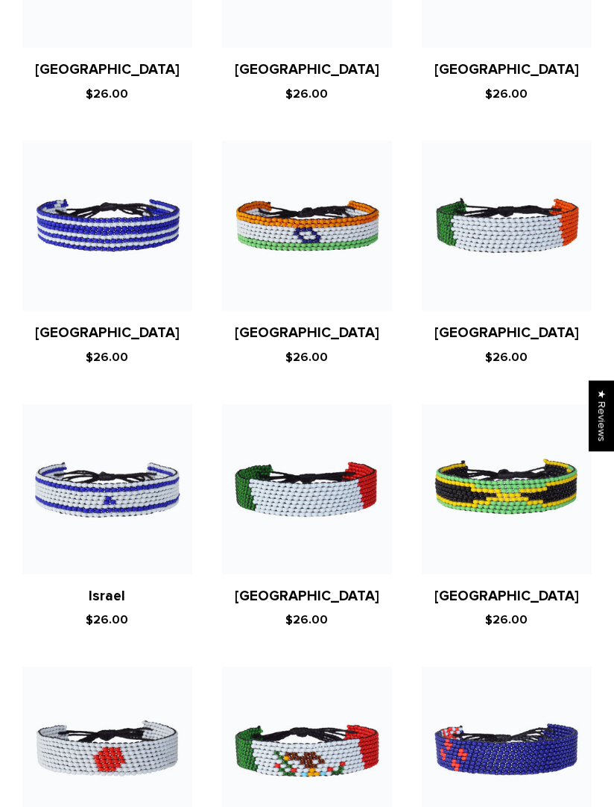
click at [331, 441] on figure at bounding box center [307, 489] width 170 height 170
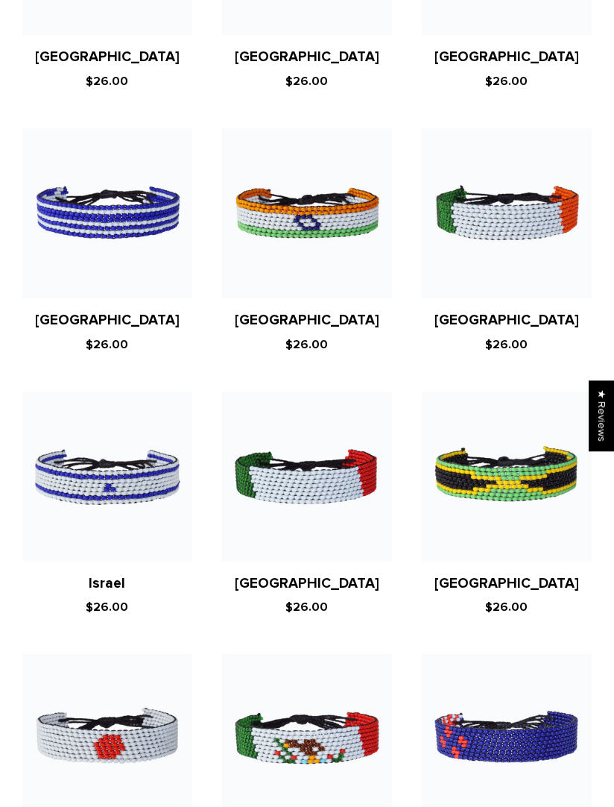
scroll to position [3627, 0]
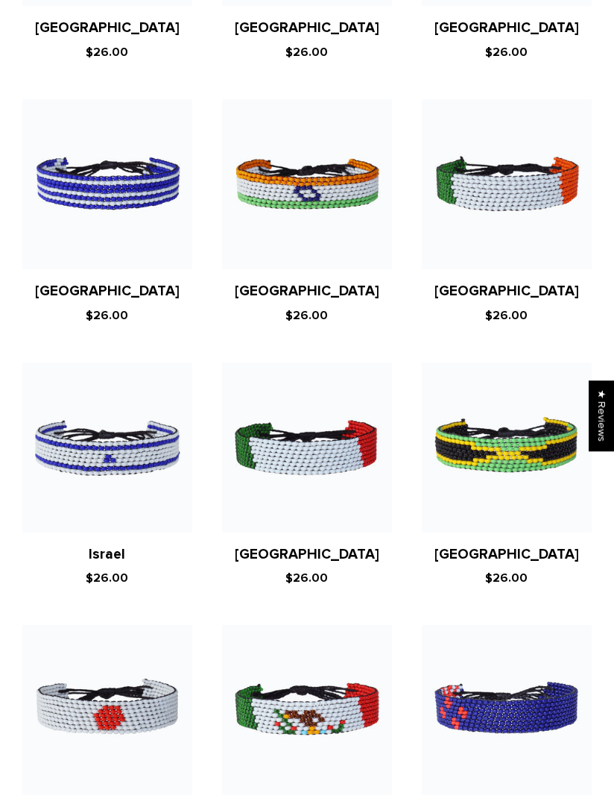
click at [136, 638] on figure at bounding box center [107, 710] width 170 height 170
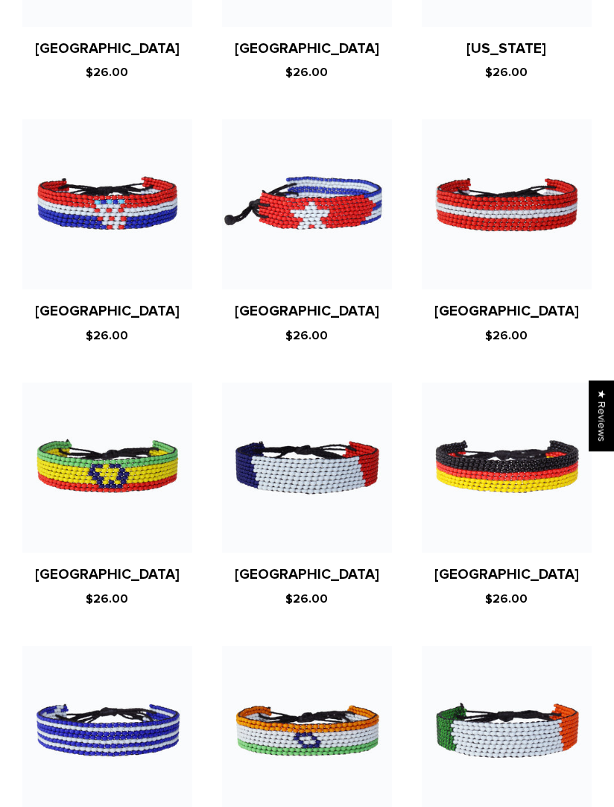
scroll to position [3080, 0]
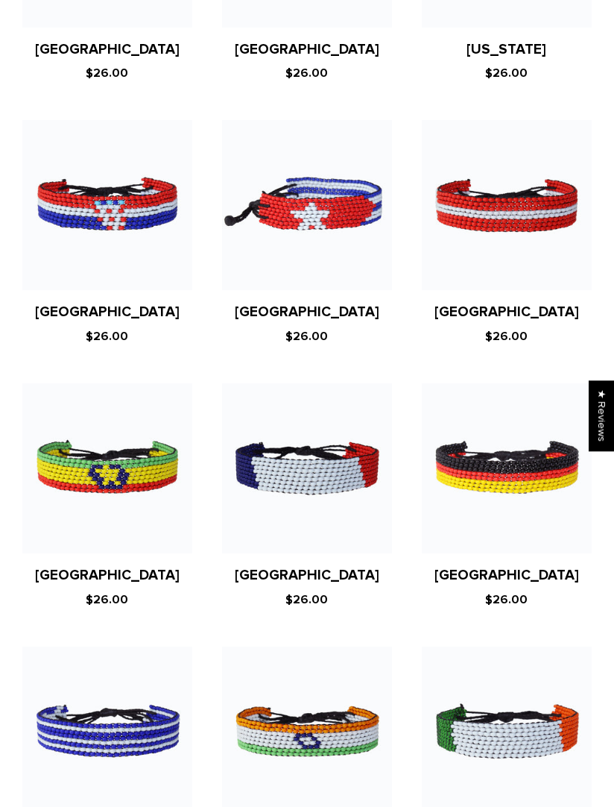
click at [351, 406] on figure at bounding box center [307, 468] width 170 height 170
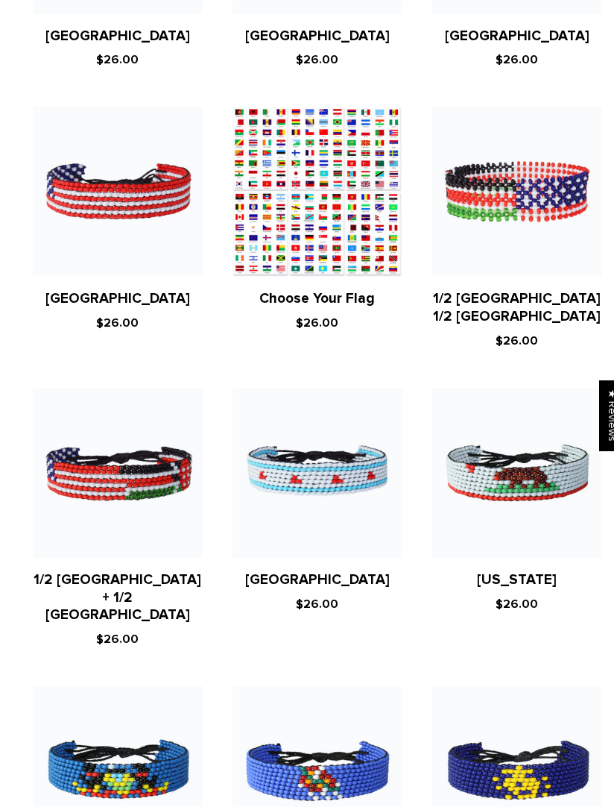
scroll to position [881, 0]
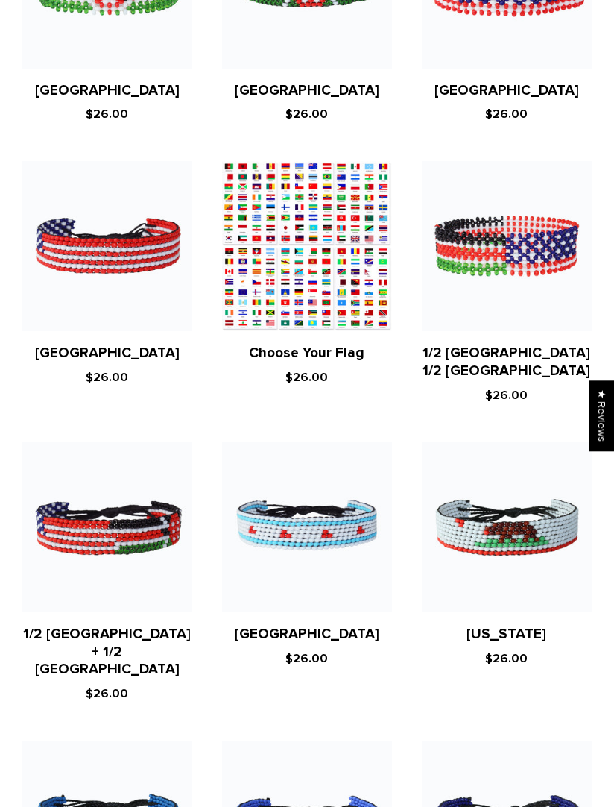
click at [139, 260] on img at bounding box center [107, 246] width 170 height 170
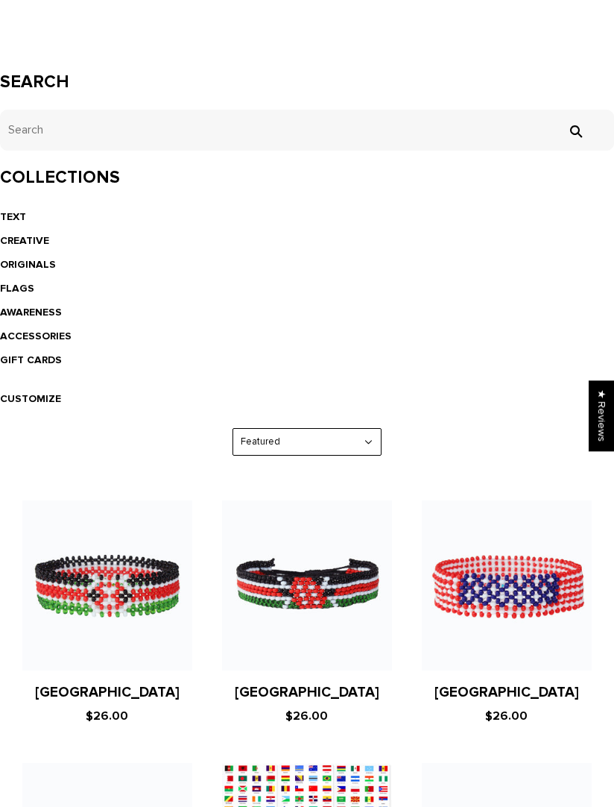
scroll to position [268, 0]
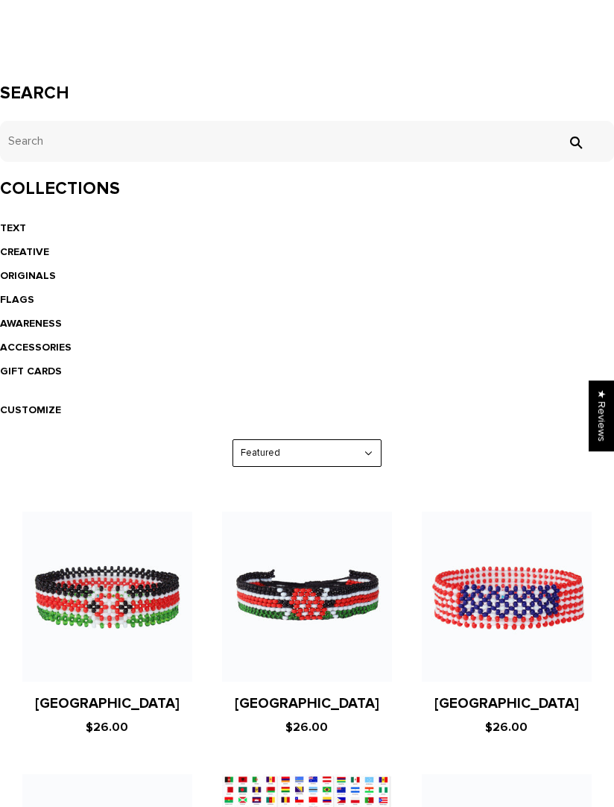
click at [356, 594] on figure at bounding box center [307, 597] width 170 height 170
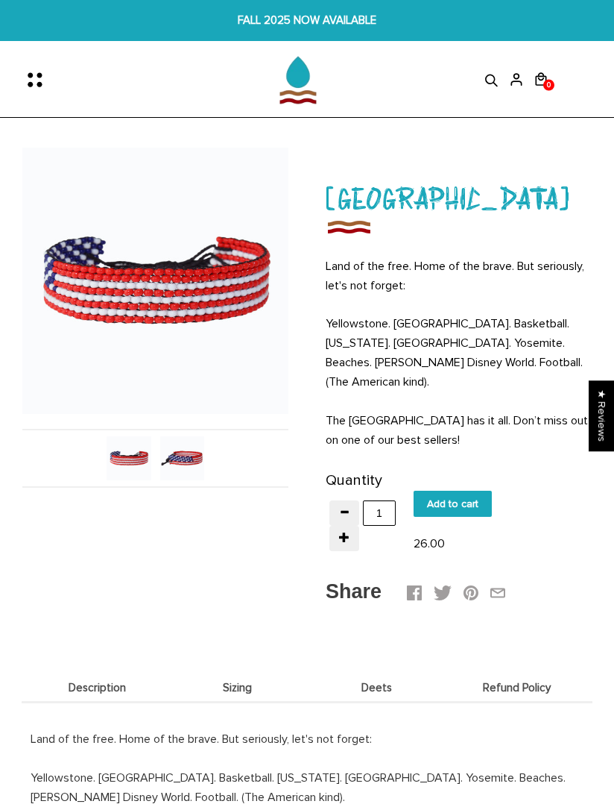
click at [198, 449] on img at bounding box center [182, 458] width 44 height 44
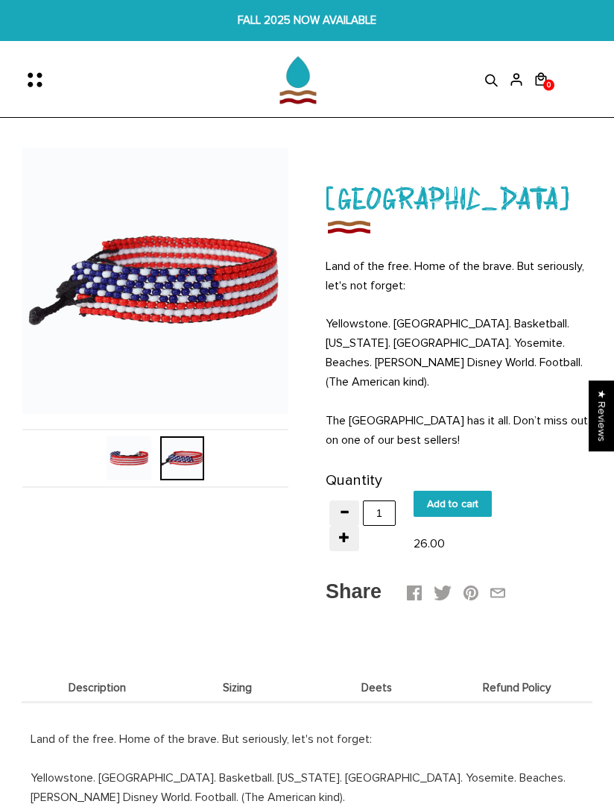
click at [130, 460] on img at bounding box center [129, 458] width 44 height 44
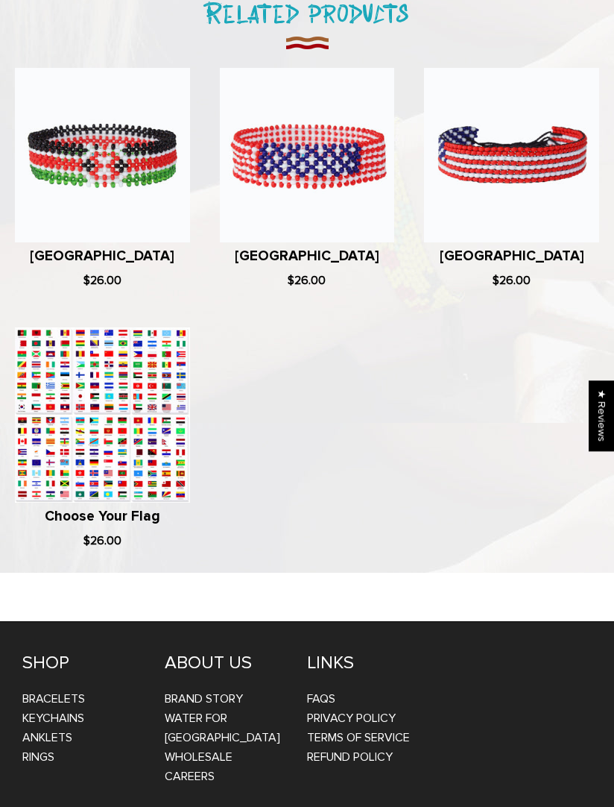
scroll to position [860, 0]
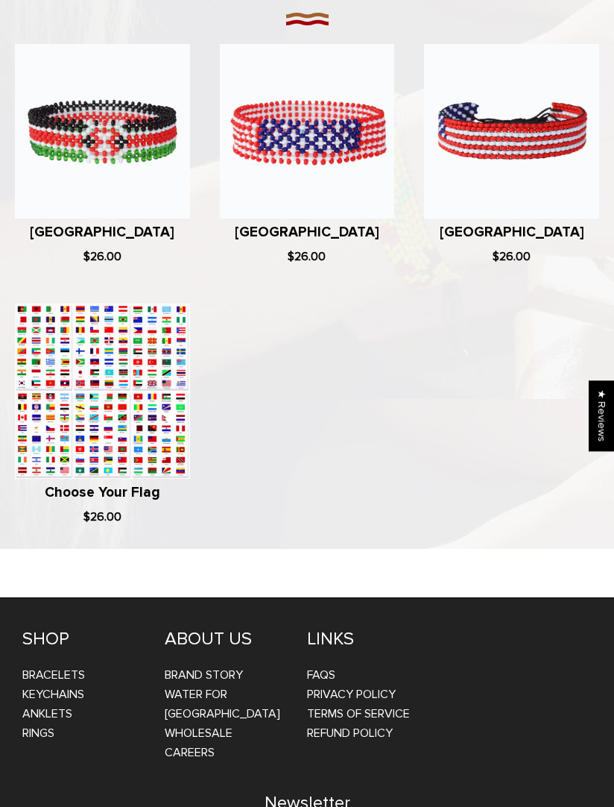
click at [136, 417] on figure at bounding box center [102, 390] width 175 height 175
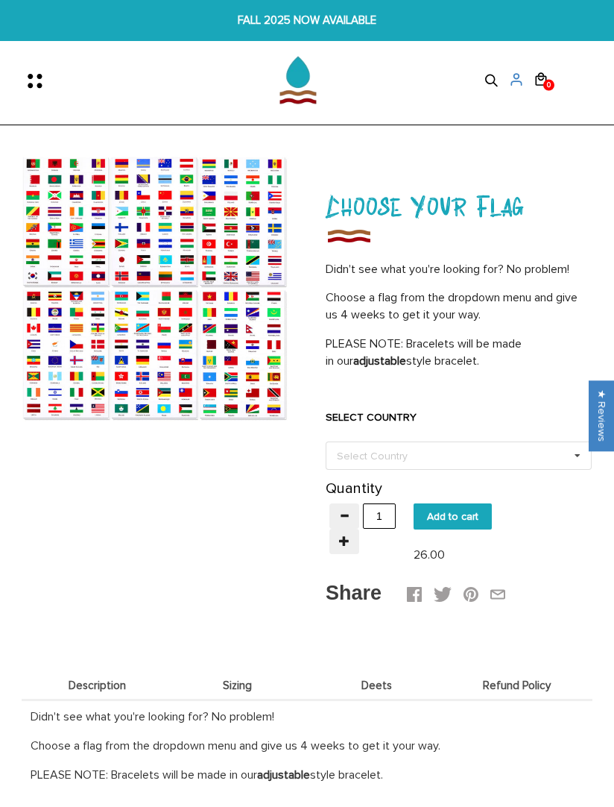
click at [227, 350] on img at bounding box center [155, 288] width 266 height 266
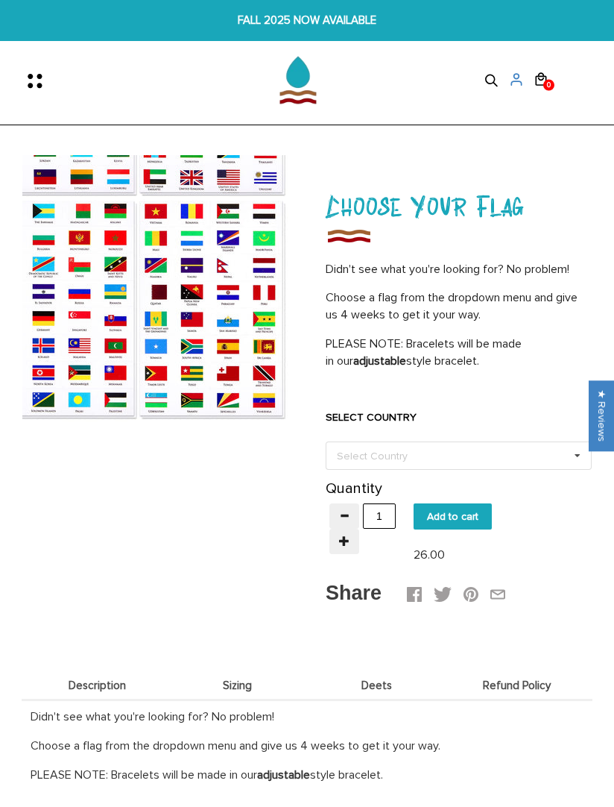
click at [262, 354] on div at bounding box center [155, 288] width 266 height 266
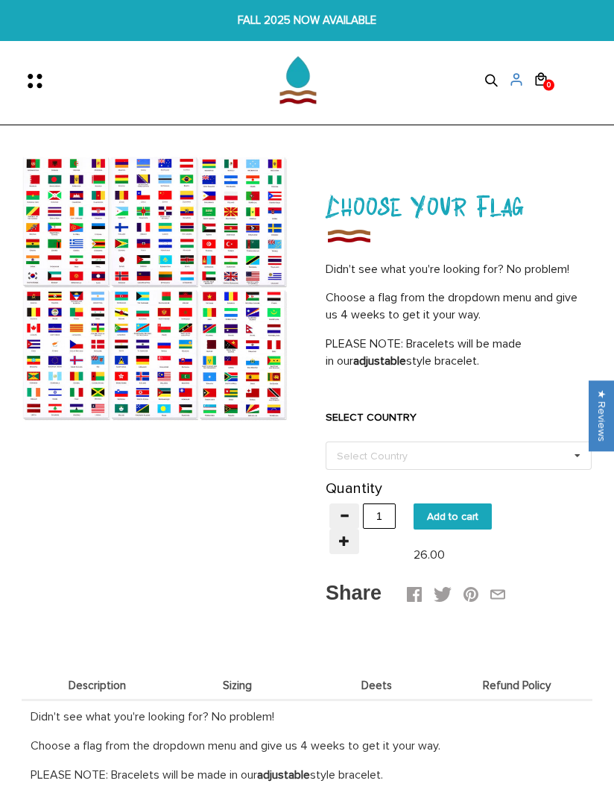
click at [491, 451] on div "Select Country Others [GEOGRAPHIC_DATA] [GEOGRAPHIC_DATA] [GEOGRAPHIC_DATA] [GE…" at bounding box center [459, 455] width 266 height 28
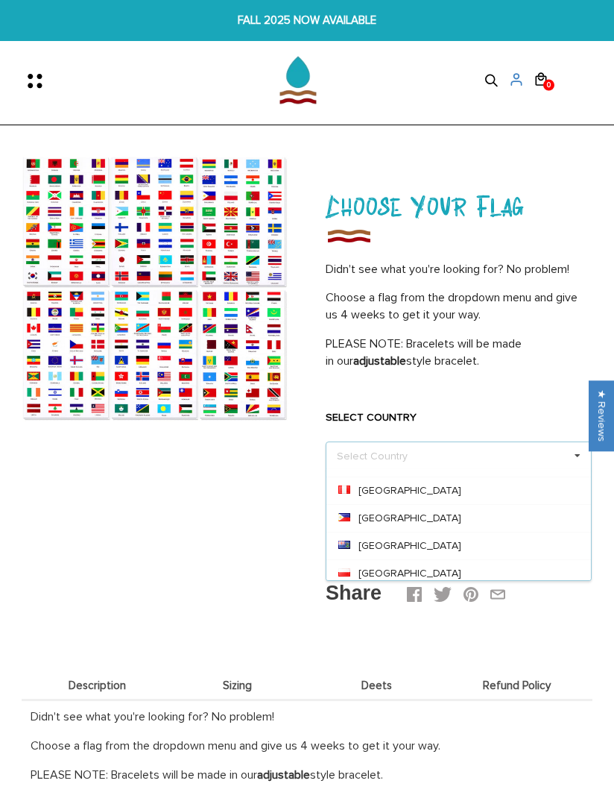
click at [602, 273] on div "Choose Your Flag Didn't see what you're looking for? No problem! Choose a flag …" at bounding box center [460, 396] width 307 height 482
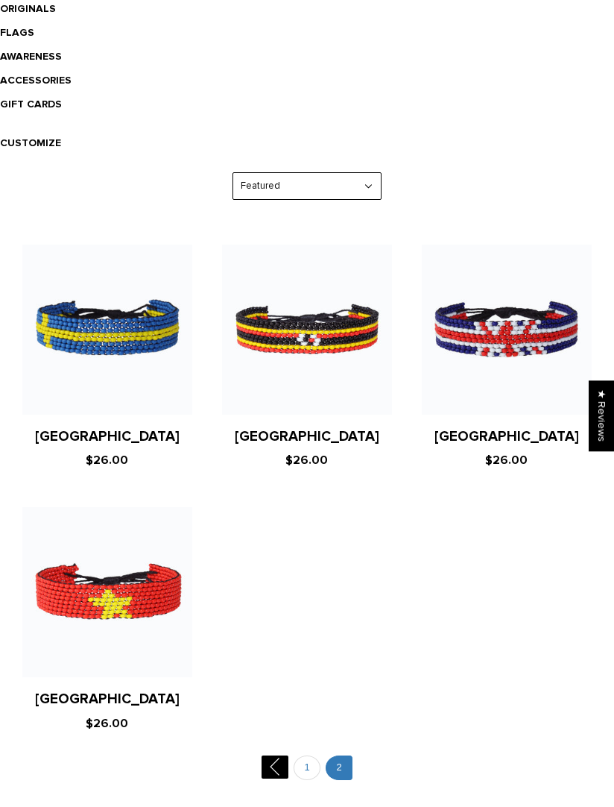
scroll to position [520, 0]
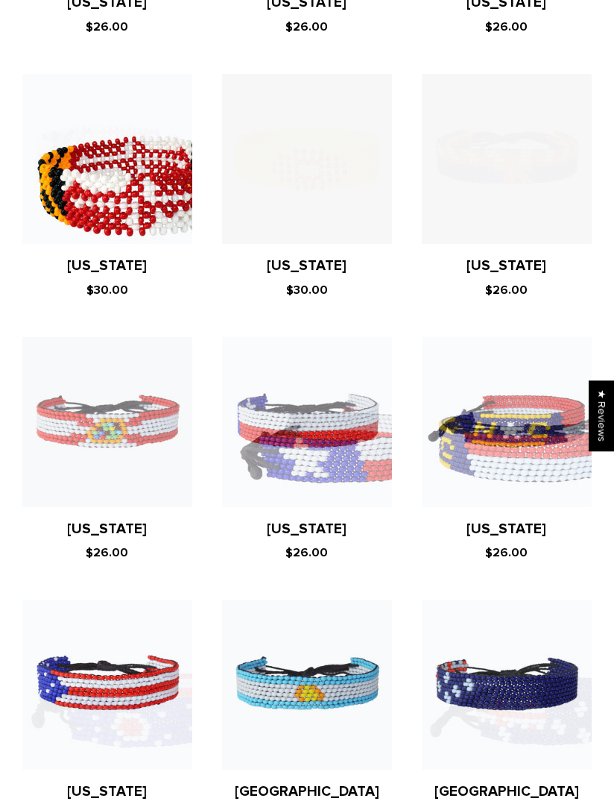
scroll to position [1108, 0]
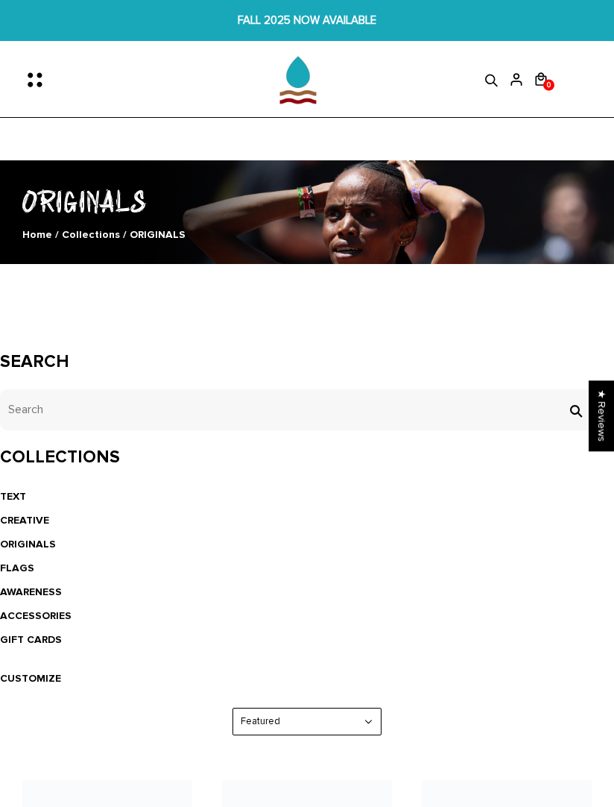
click at [309, 82] on img at bounding box center [298, 80] width 75 height 75
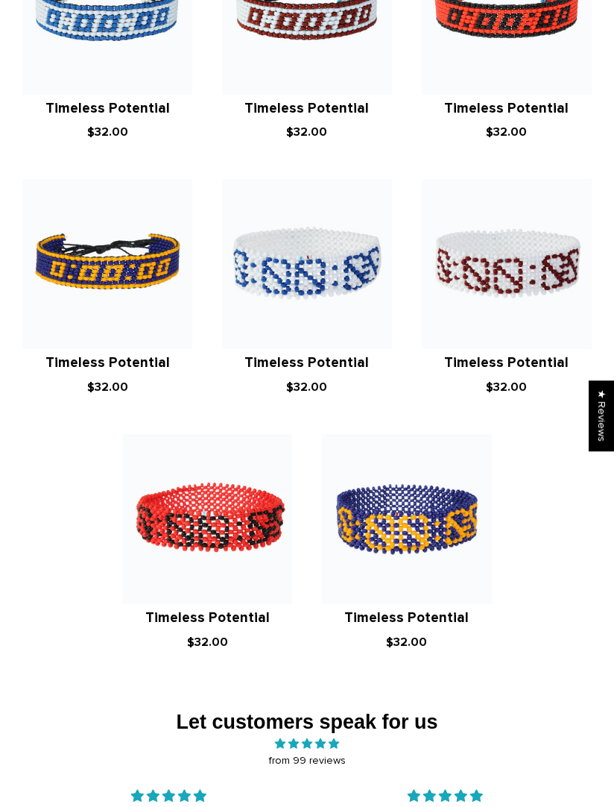
scroll to position [2535, 0]
